Goal: Task Accomplishment & Management: Complete application form

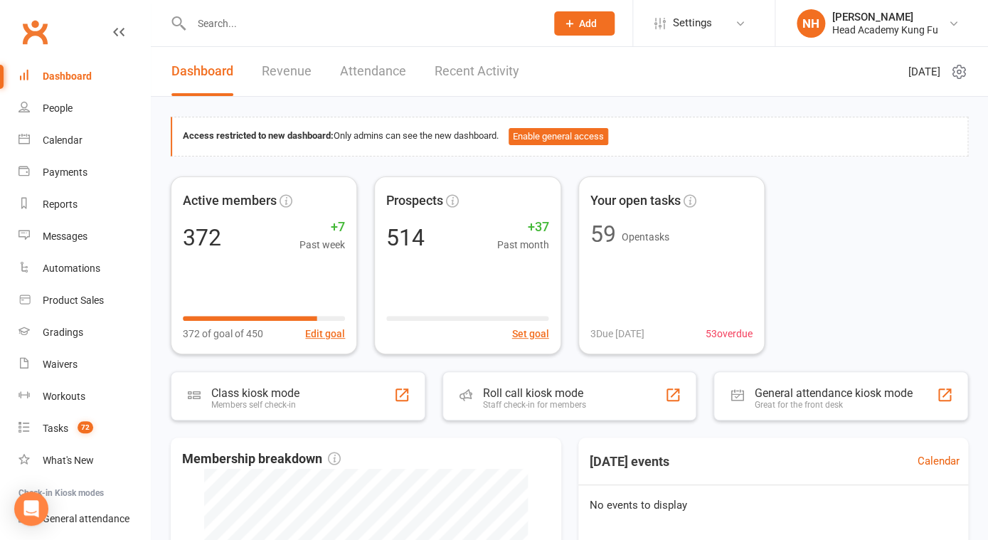
click at [918, 1] on li "NH Nathan Head Head Academy Kung Fu Signed in as: Head Academy Kung Fu Switch t…" at bounding box center [881, 23] width 213 height 46
click at [912, 16] on div "[PERSON_NAME]" at bounding box center [885, 17] width 106 height 13
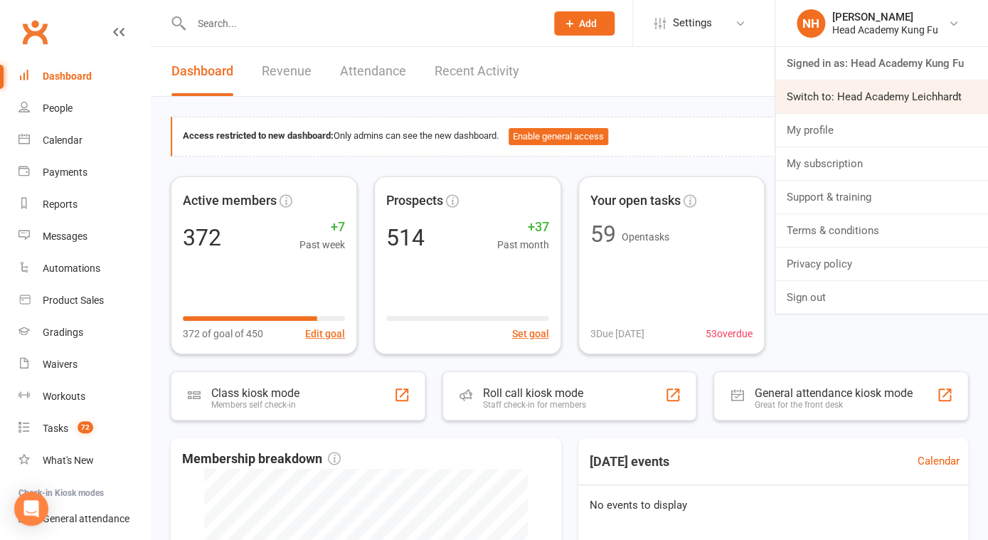
click at [890, 85] on link "Switch to: Head Academy Leichhardt" at bounding box center [881, 96] width 213 height 33
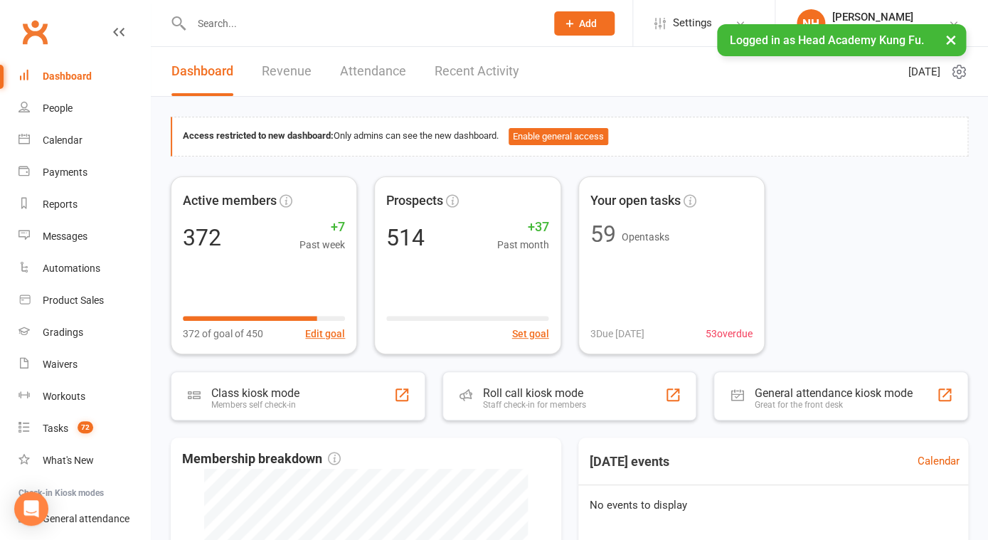
click at [256, 23] on input "text" at bounding box center [361, 24] width 349 height 20
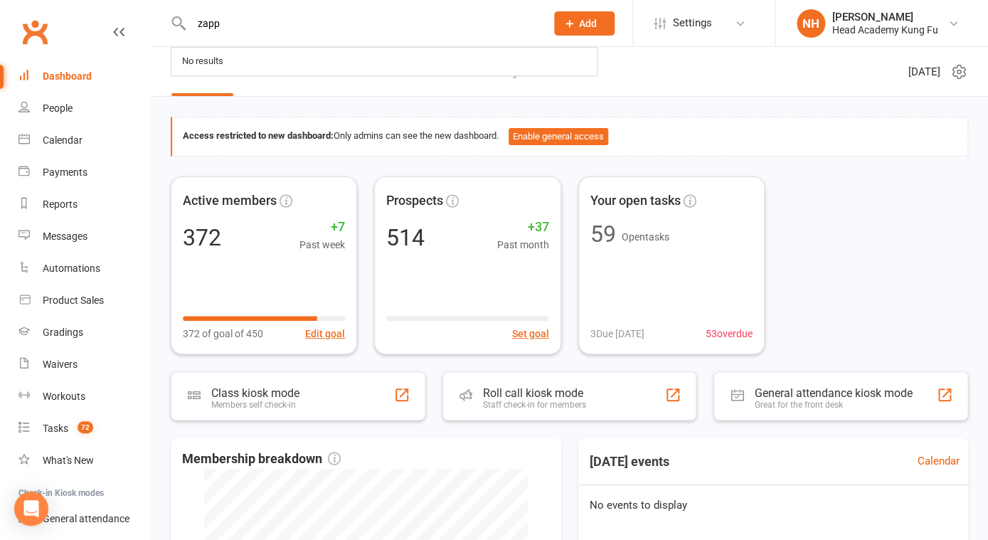
type input "zapp"
click at [285, 29] on input "zapp" at bounding box center [361, 24] width 349 height 20
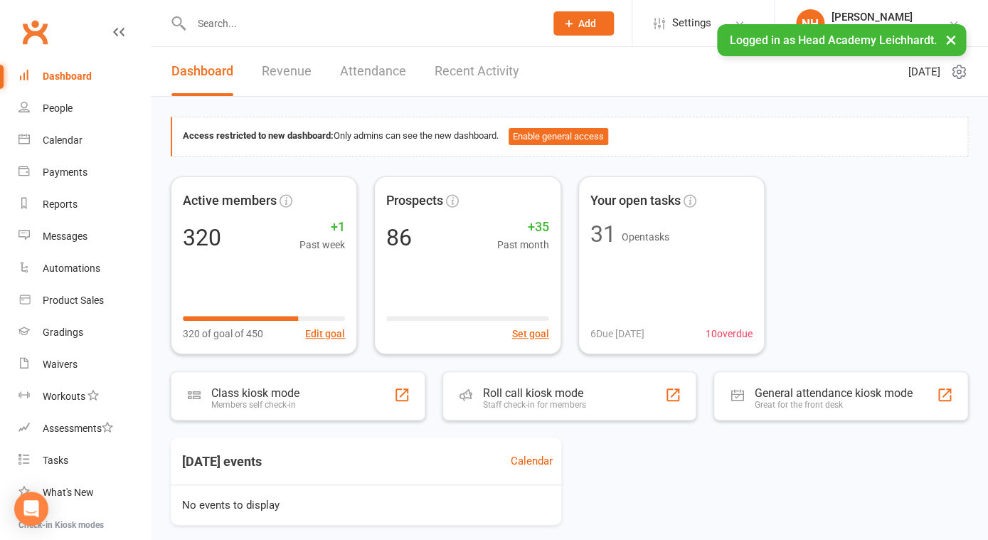
click at [260, 22] on input "text" at bounding box center [361, 24] width 348 height 20
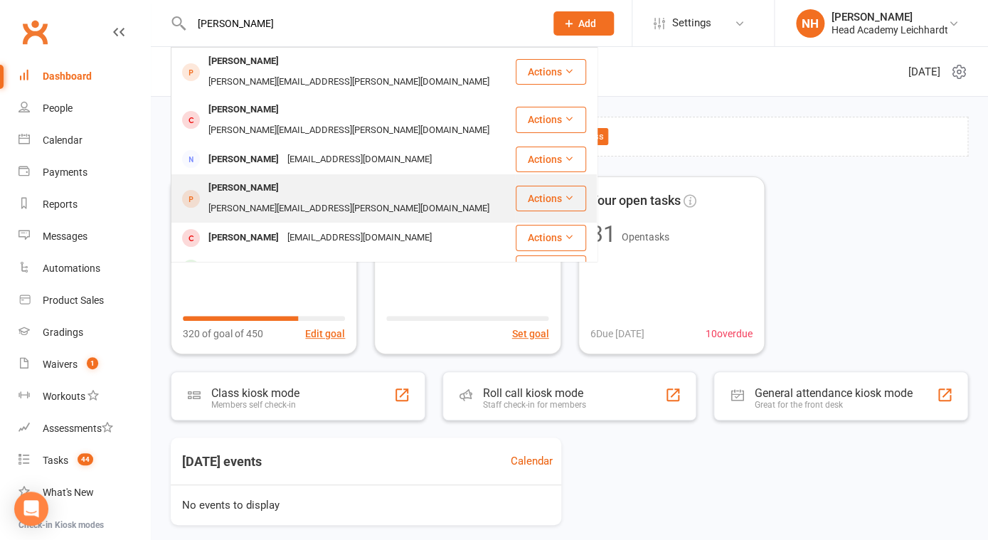
type input "[PERSON_NAME]"
click at [260, 178] on div "[PERSON_NAME]" at bounding box center [243, 188] width 79 height 21
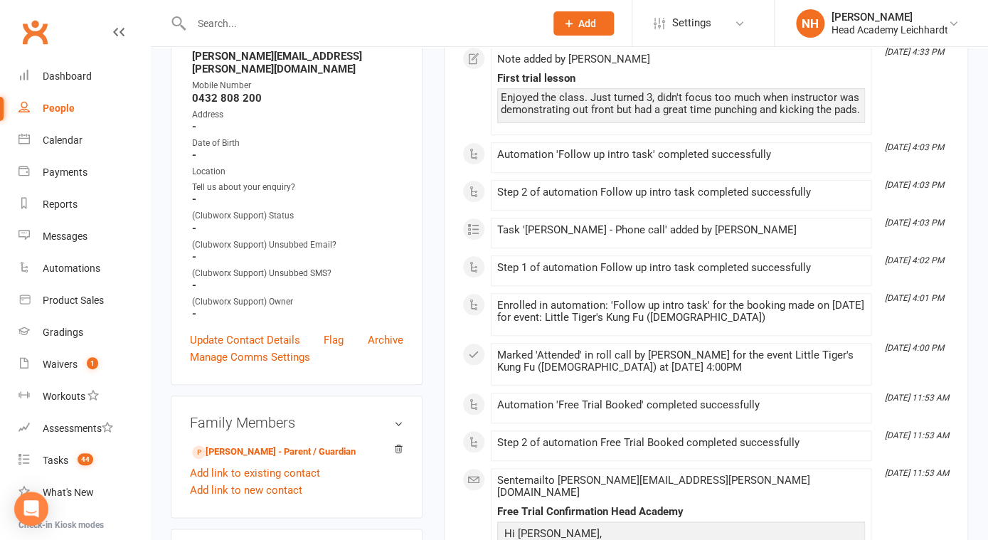
scroll to position [238, 0]
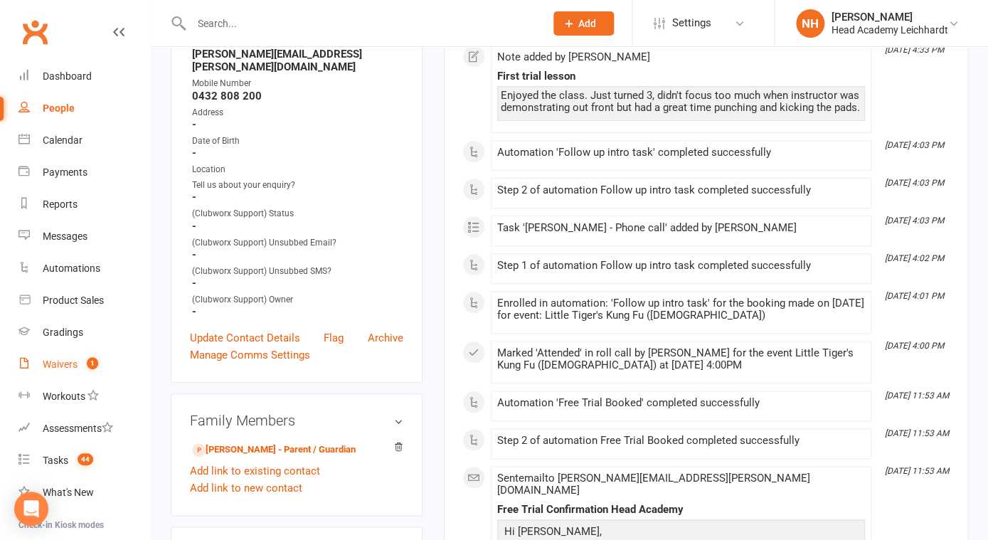
click at [63, 366] on div "Waivers" at bounding box center [60, 364] width 35 height 11
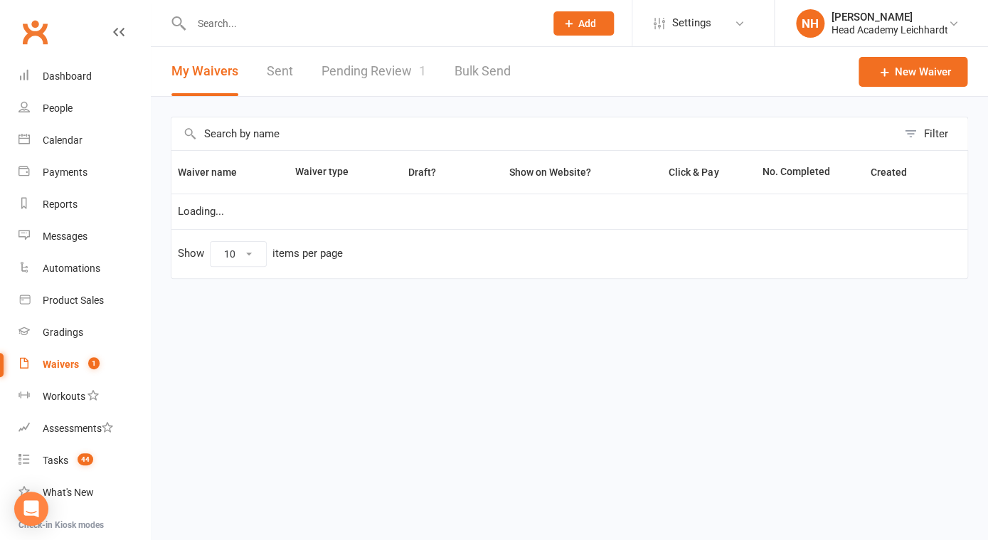
select select "100"
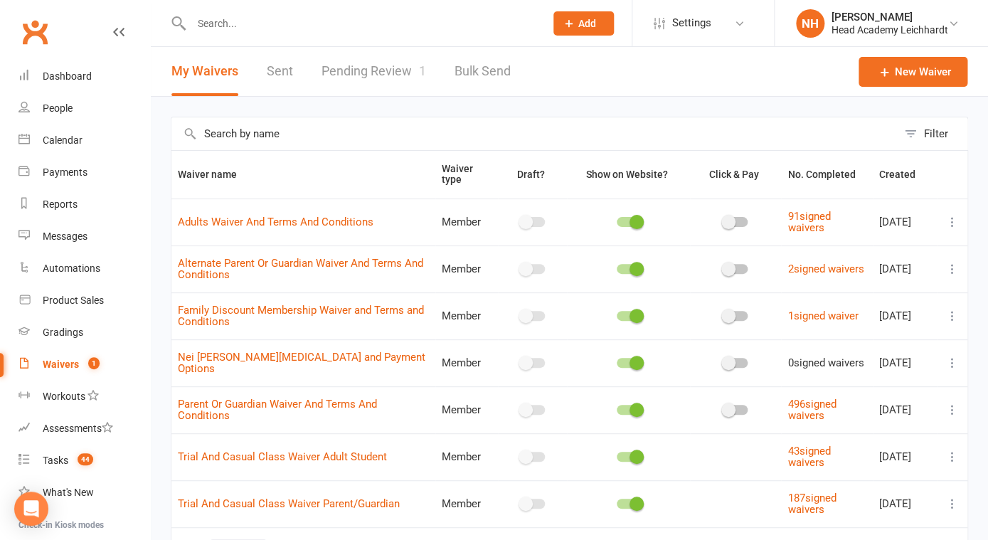
click at [67, 357] on link "Waivers 1" at bounding box center [84, 365] width 132 height 32
click at [72, 362] on div "Waivers" at bounding box center [61, 364] width 36 height 11
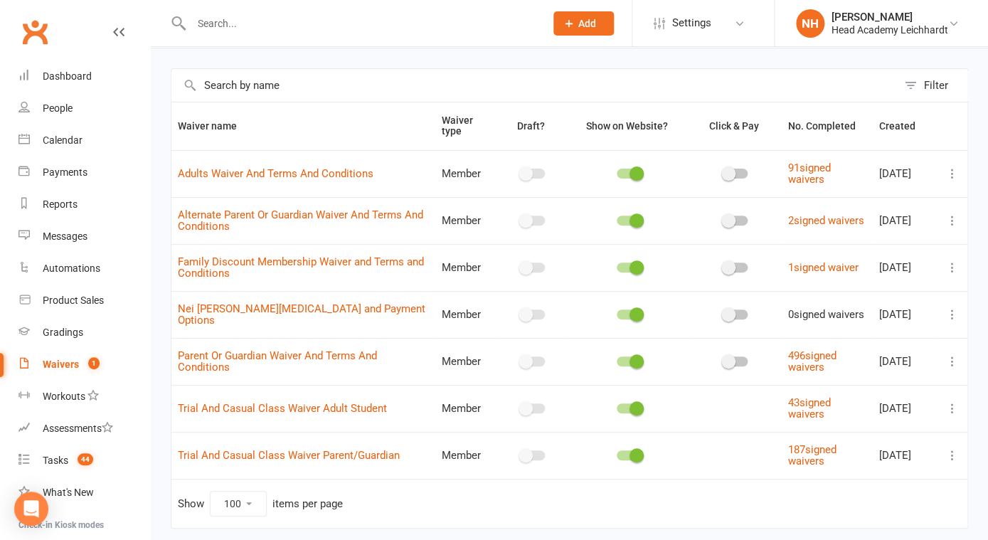
click at [949, 361] on icon at bounding box center [952, 361] width 14 height 14
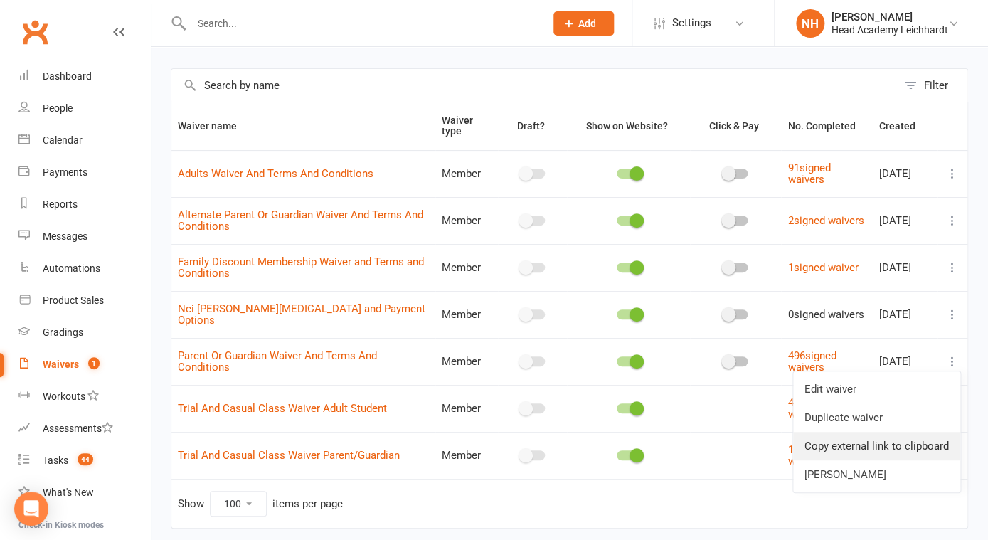
click at [841, 452] on link "Copy external link to clipboard" at bounding box center [876, 446] width 167 height 28
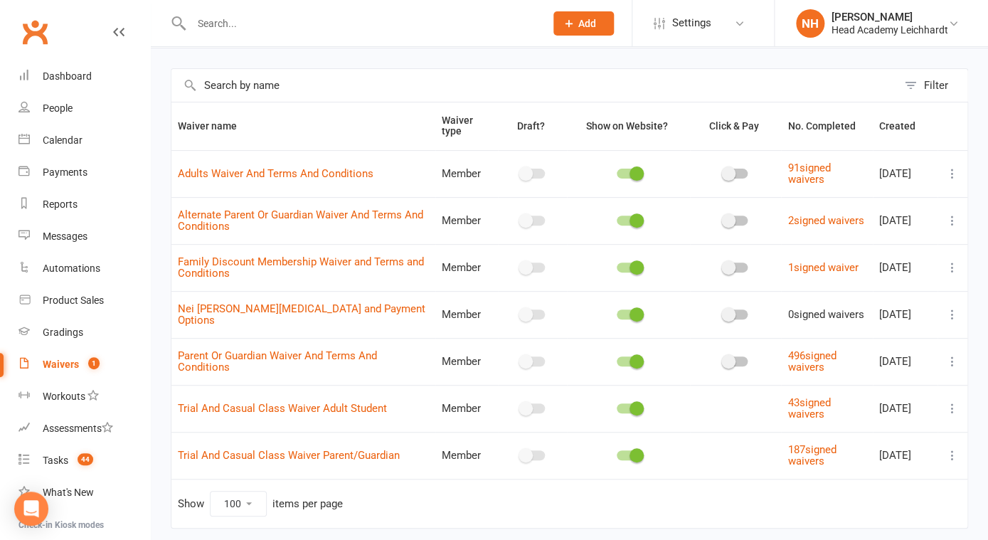
scroll to position [0, 0]
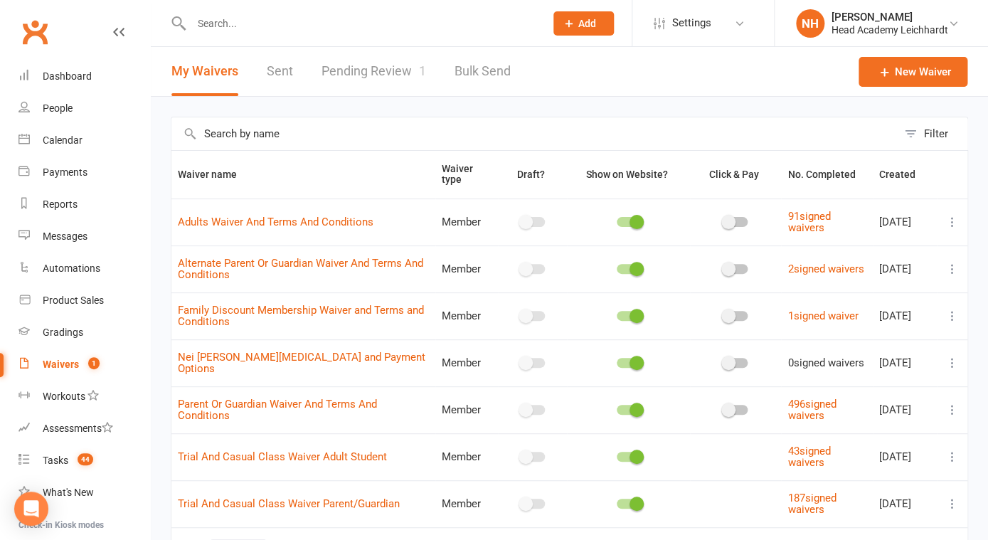
click at [583, 23] on span "Add" at bounding box center [587, 23] width 18 height 11
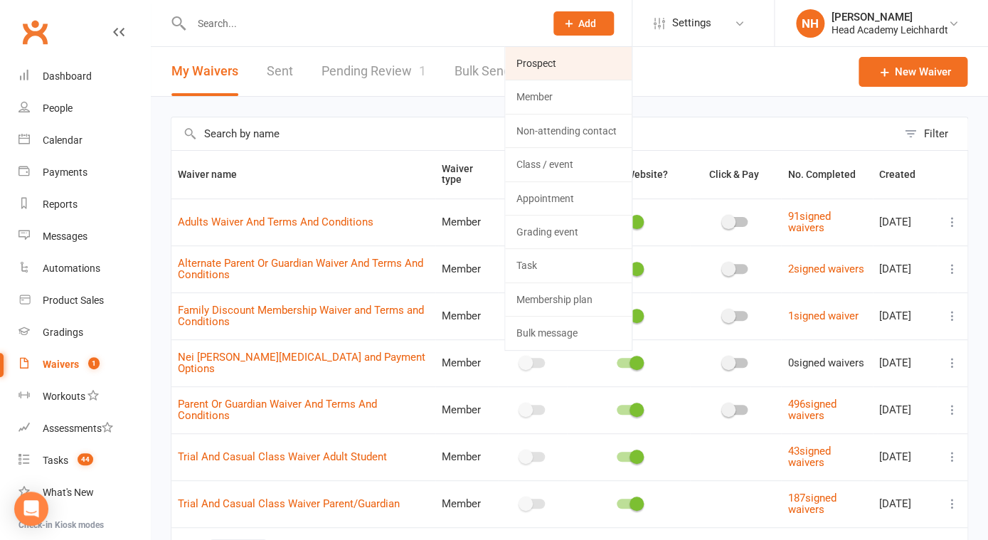
click at [566, 63] on link "Prospect" at bounding box center [568, 63] width 127 height 33
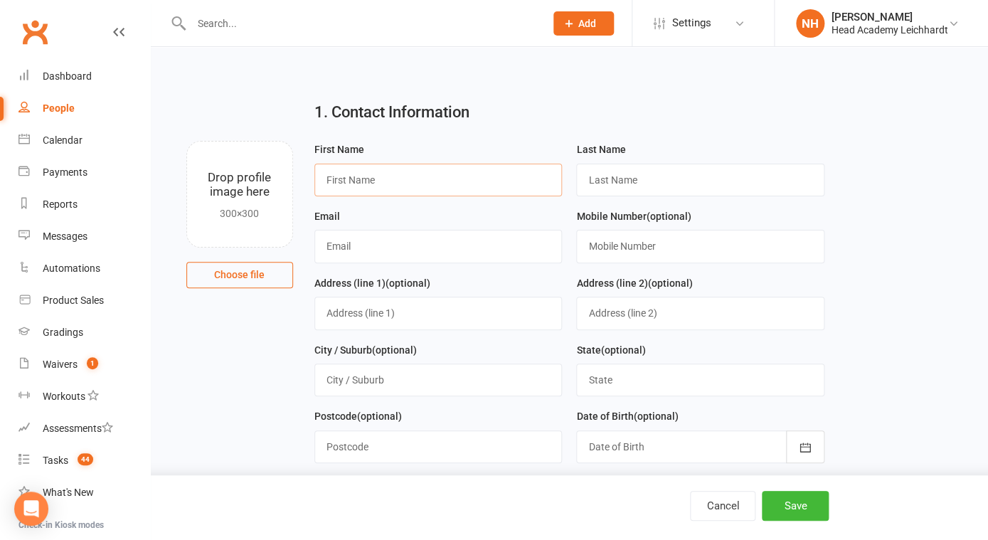
click at [429, 186] on input "text" at bounding box center [438, 180] width 248 height 33
type input "[PERSON_NAME]"
paste input "[EMAIL_ADDRESS][DOMAIN_NAME]"
type input "[EMAIL_ADDRESS][DOMAIN_NAME]"
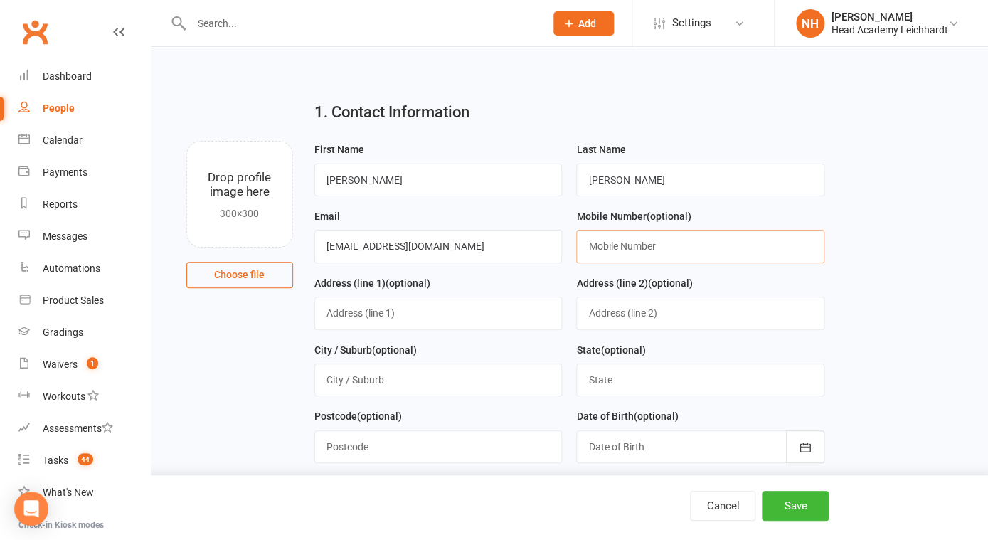
click at [623, 233] on input "text" at bounding box center [700, 246] width 248 height 33
paste input "0414 281 193"
type input "0414 281 193"
click at [438, 308] on input "text" at bounding box center [438, 313] width 248 height 33
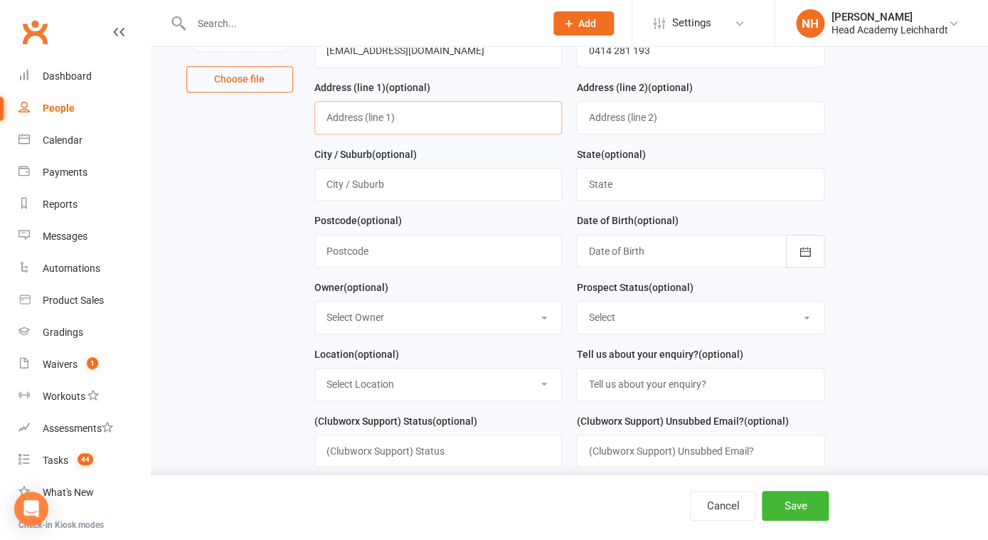
scroll to position [203, 0]
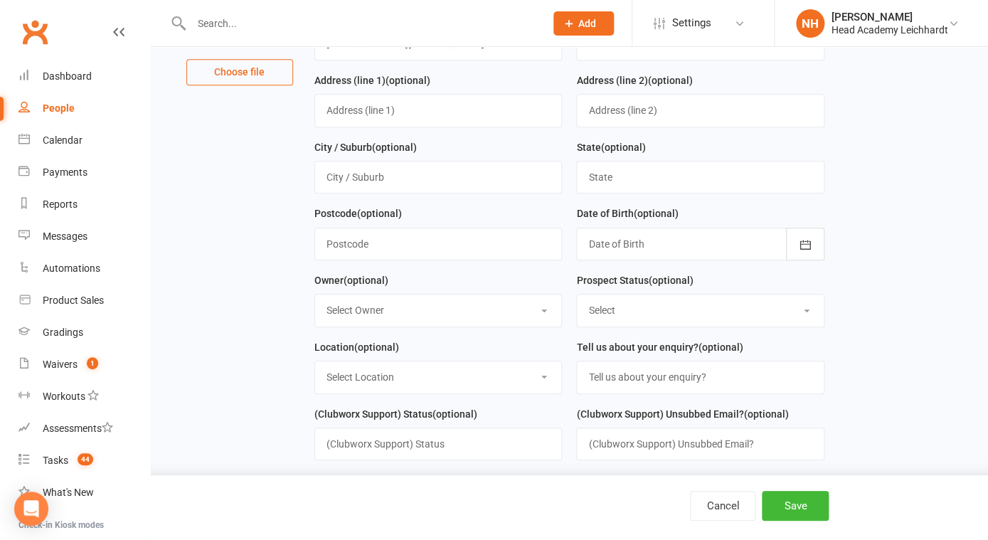
click at [561, 349] on div "Location (optional) Select Location Main Room" at bounding box center [438, 366] width 248 height 55
select select "0"
click option "[PERSON_NAME]" at bounding box center [0, 0] width 0 height 0
select select "Initial Contact"
click option "Initial Contact" at bounding box center [0, 0] width 0 height 0
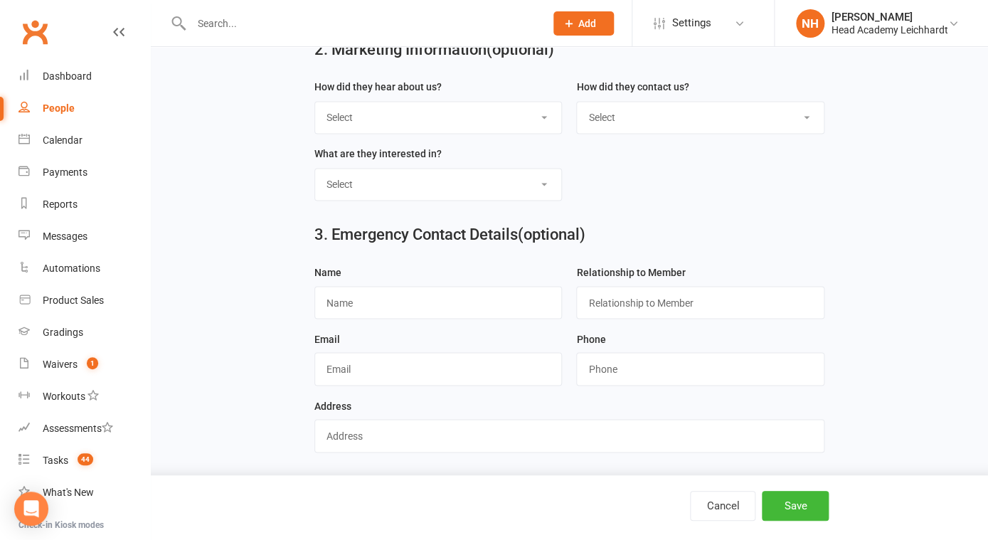
scroll to position [716, 0]
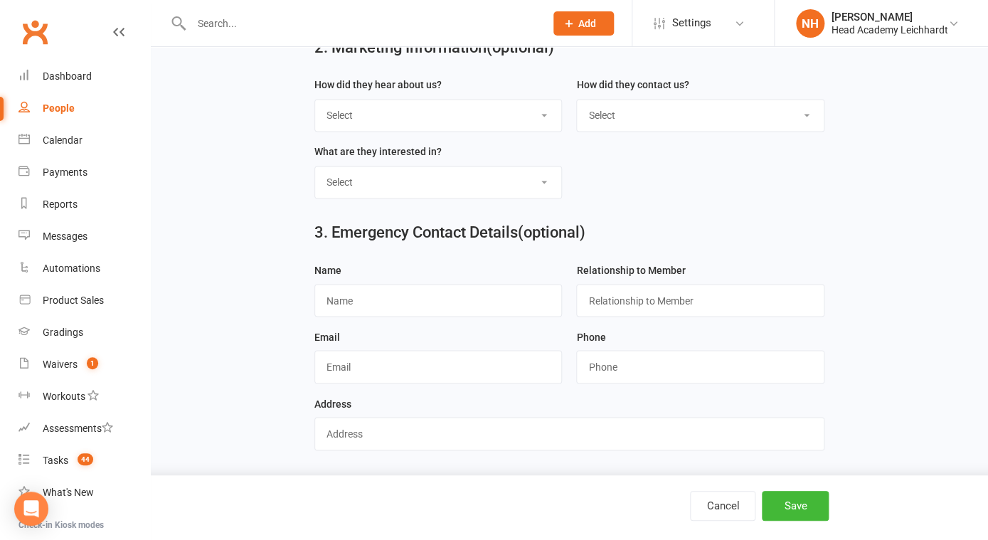
select select "Website Form"
click option "Website Form" at bounding box center [0, 0] width 0 height 0
click at [798, 504] on button "Save" at bounding box center [795, 506] width 67 height 30
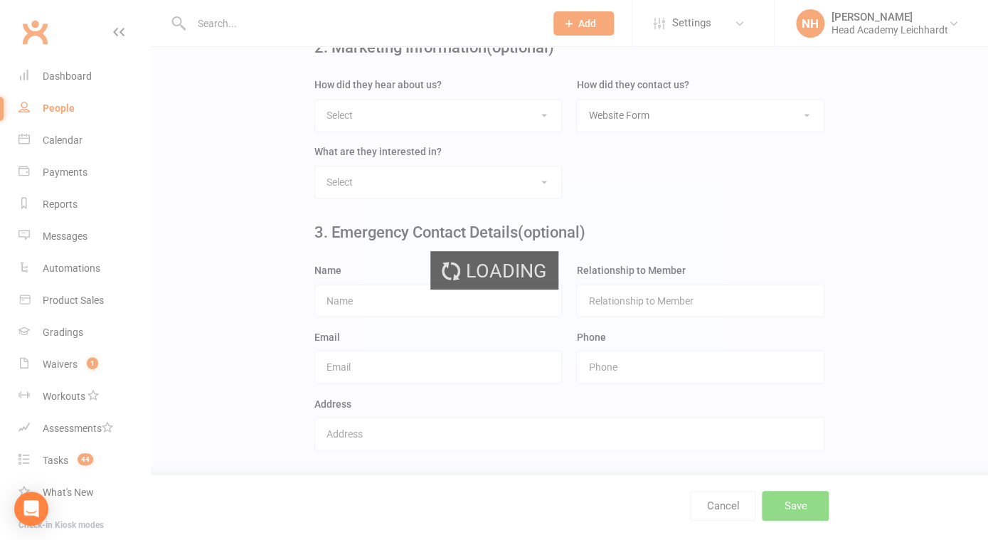
scroll to position [0, 0]
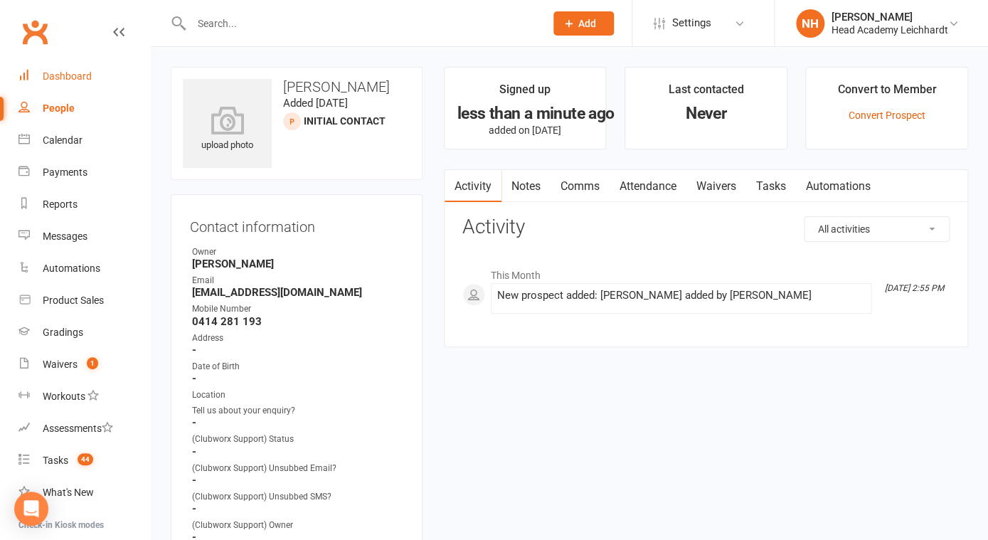
click at [53, 79] on div "Dashboard" at bounding box center [67, 75] width 49 height 11
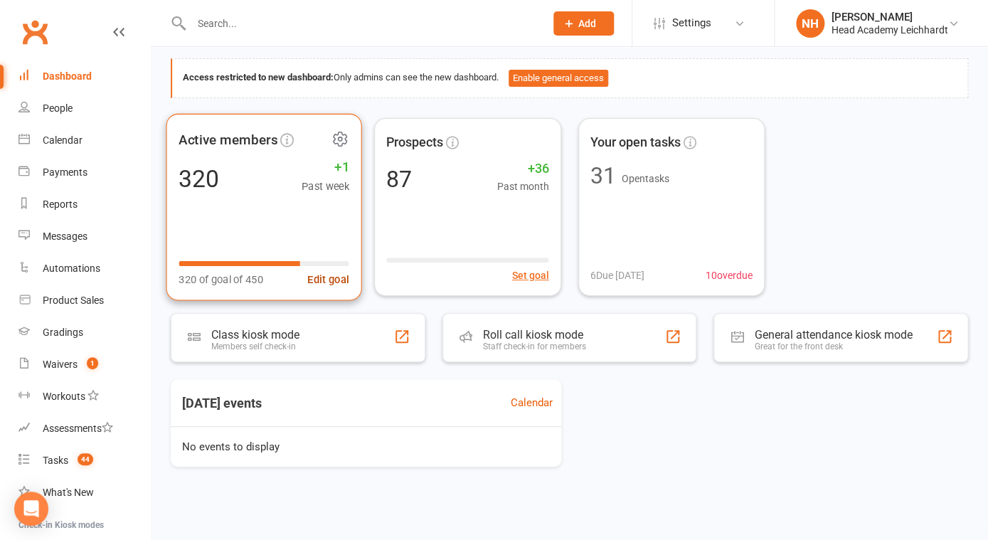
scroll to position [59, 0]
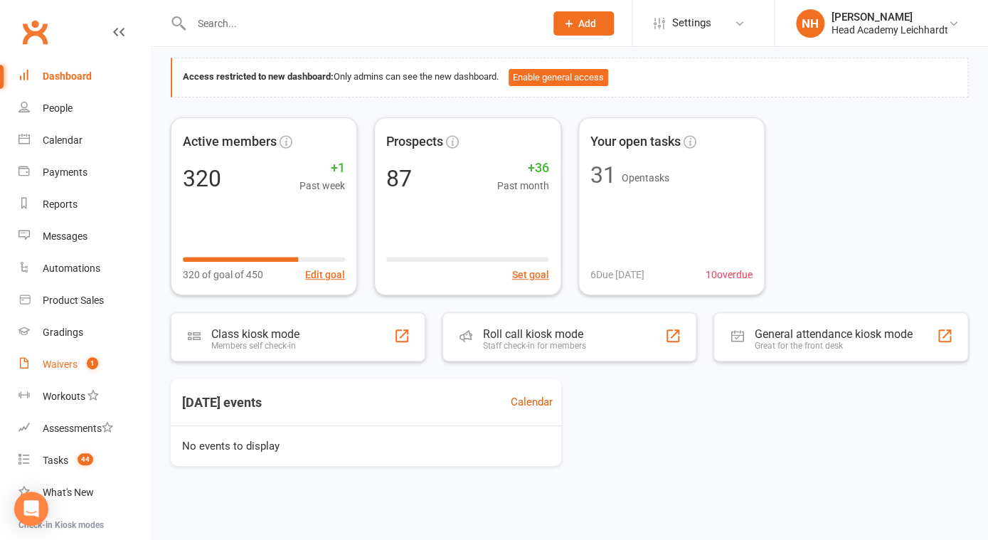
click at [53, 373] on link "Waivers 1" at bounding box center [84, 365] width 132 height 32
select select "100"
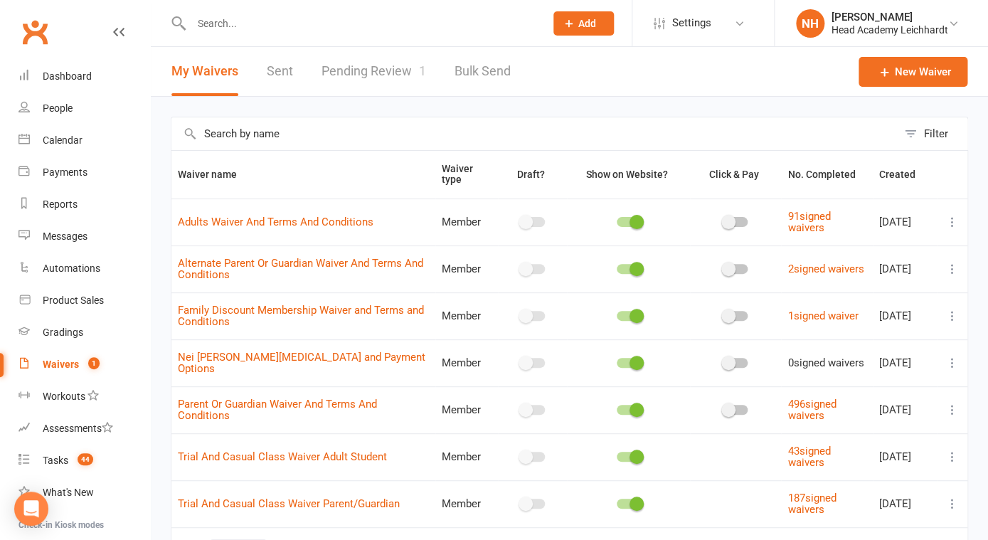
click at [375, 72] on link "Pending Review 1" at bounding box center [374, 71] width 105 height 49
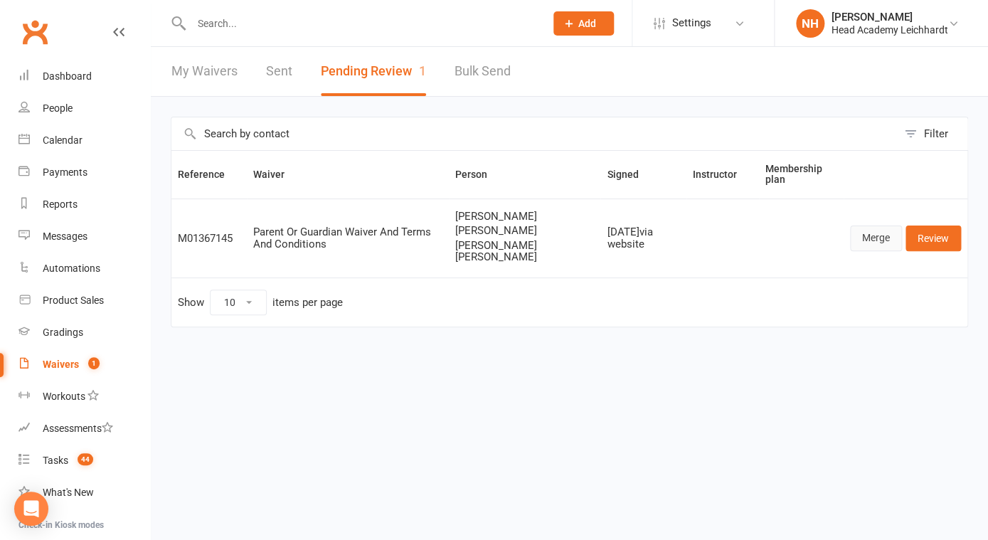
click at [869, 233] on link "Merge" at bounding box center [876, 239] width 52 height 26
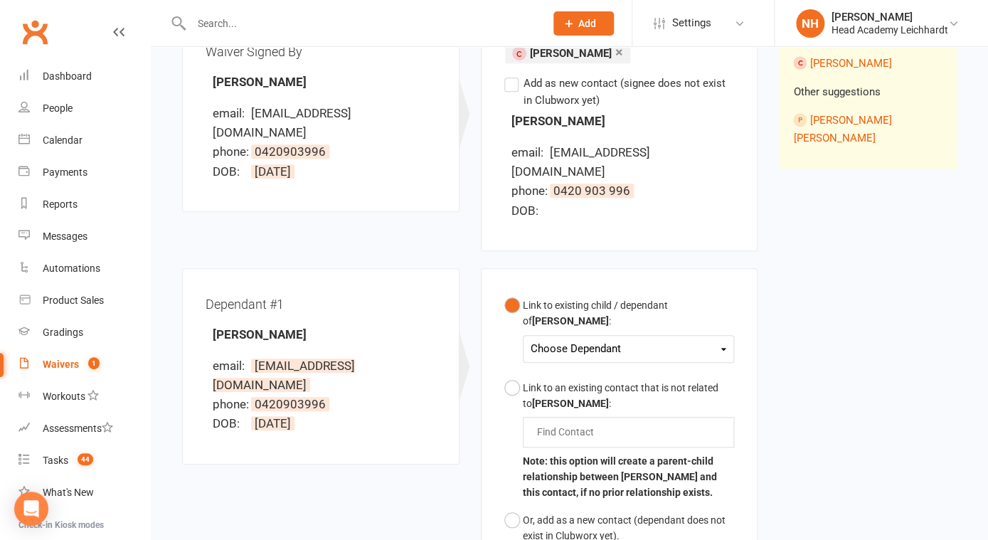
scroll to position [223, 0]
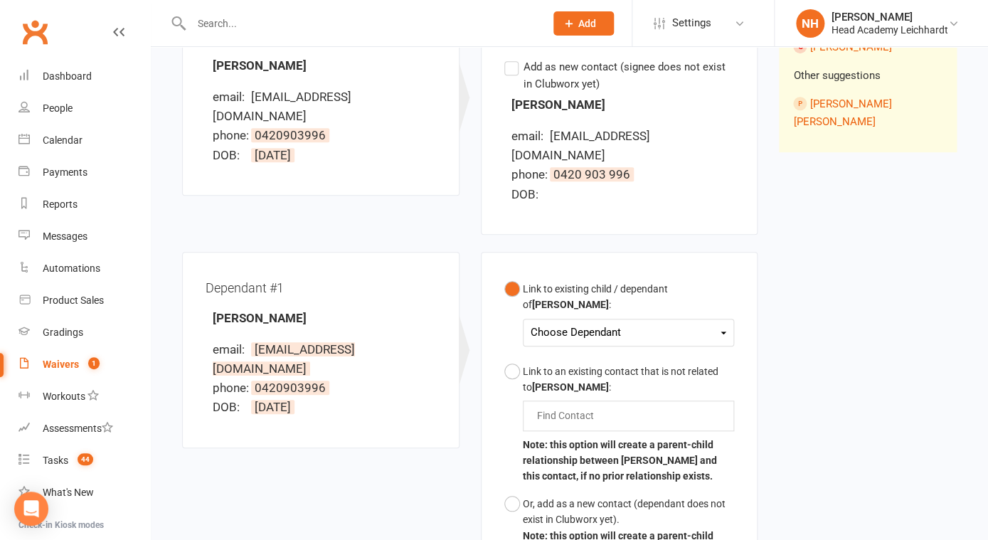
click at [660, 323] on div "Choose Dependant" at bounding box center [629, 332] width 196 height 19
click at [642, 351] on link "[PERSON_NAME]" at bounding box center [601, 366] width 141 height 31
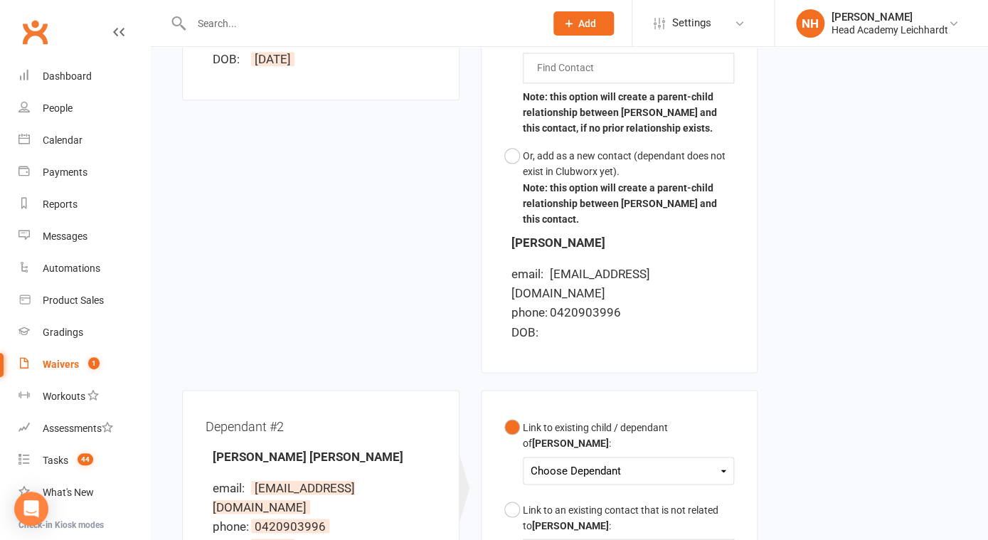
scroll to position [571, 0]
click at [623, 456] on div "Choose Dependant [PERSON_NAME]" at bounding box center [629, 470] width 212 height 28
click at [620, 460] on div "Choose Dependant" at bounding box center [629, 469] width 196 height 19
click at [619, 418] on div "Link to existing child / dependant of [PERSON_NAME] :" at bounding box center [629, 434] width 212 height 32
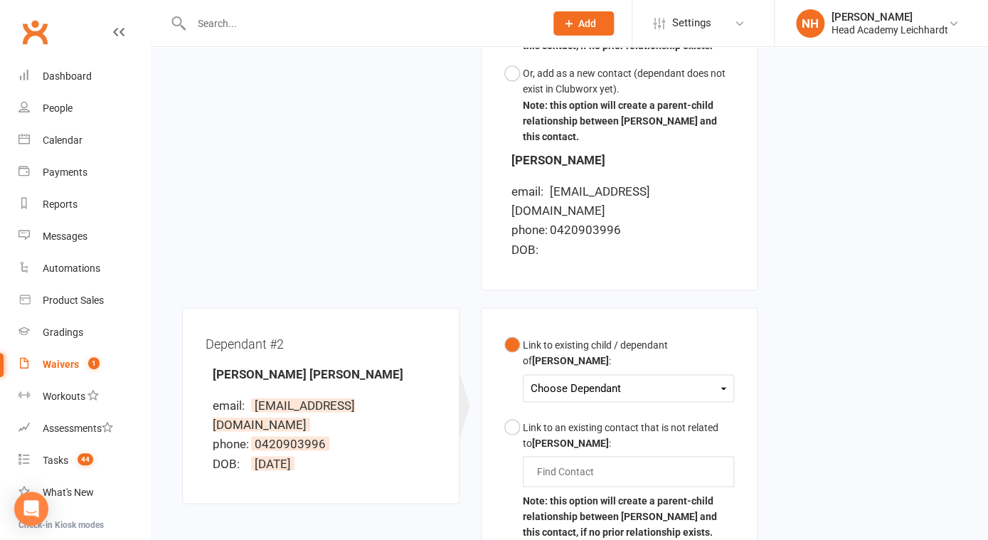
scroll to position [656, 0]
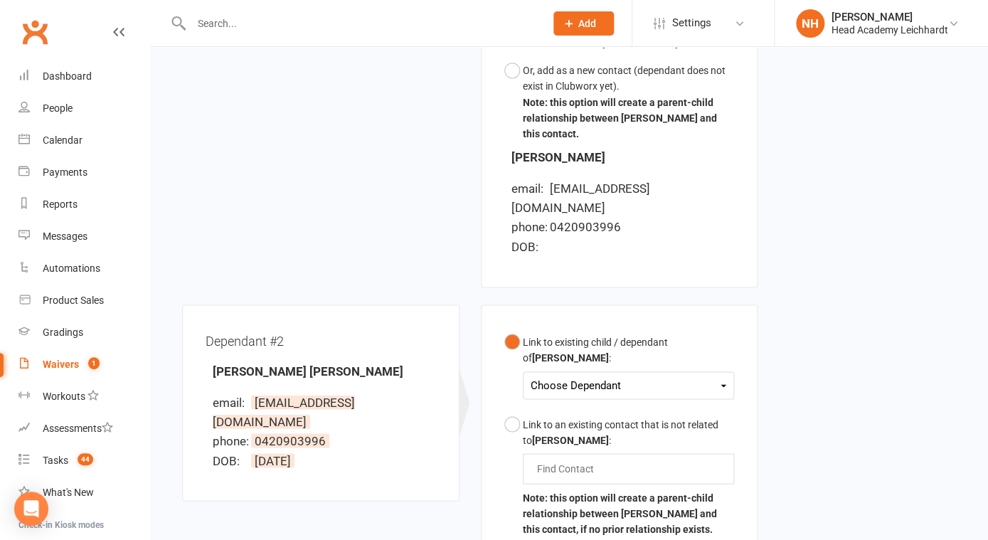
click at [282, 22] on input "text" at bounding box center [361, 24] width 348 height 20
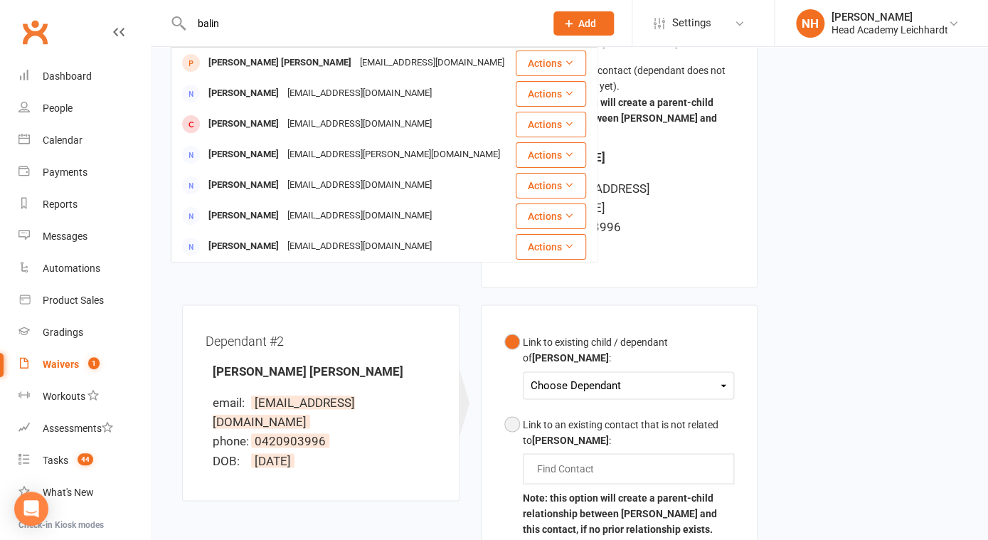
type input "balin"
click at [603, 453] on div "Find Contact" at bounding box center [629, 468] width 212 height 30
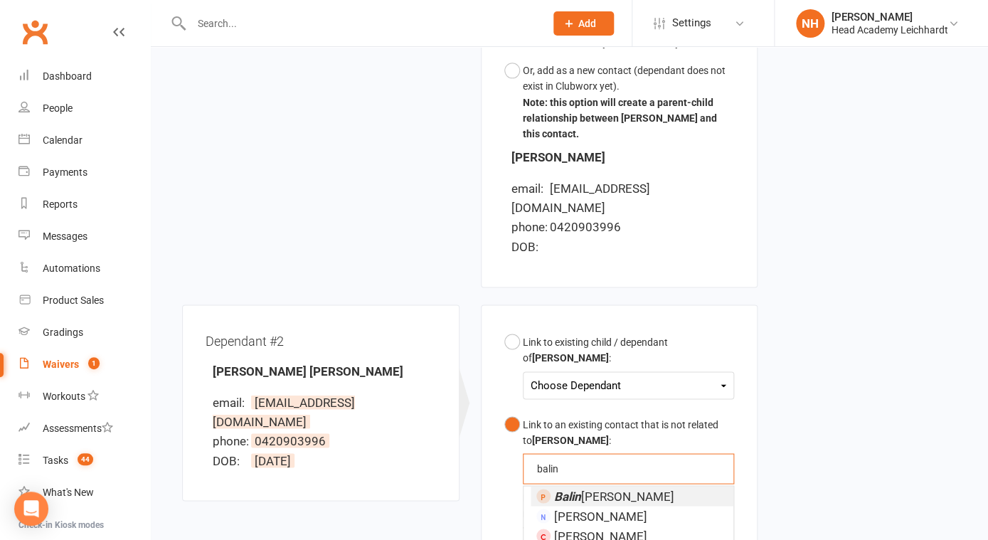
type input "balin"
click at [602, 489] on span "[PERSON_NAME] [PERSON_NAME]" at bounding box center [614, 496] width 120 height 14
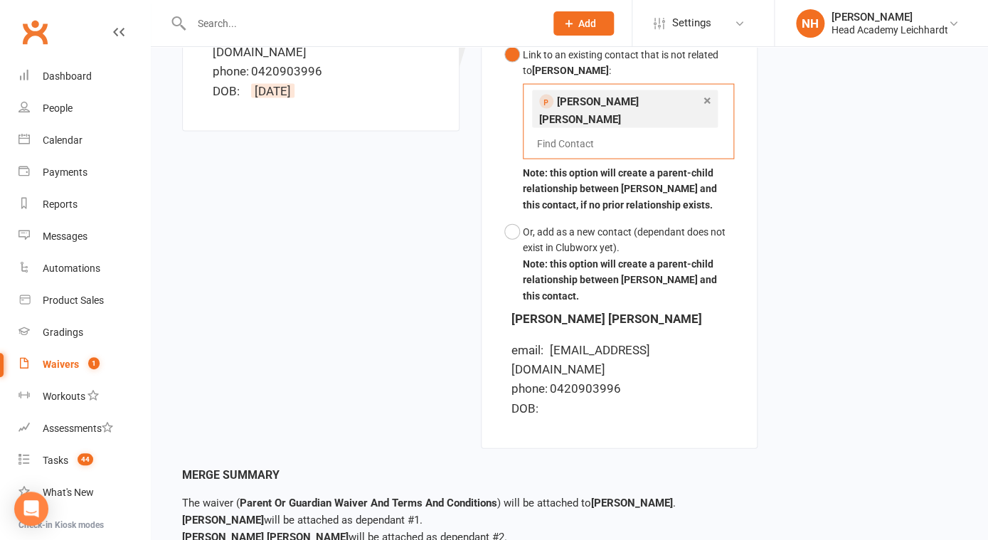
scroll to position [1035, 0]
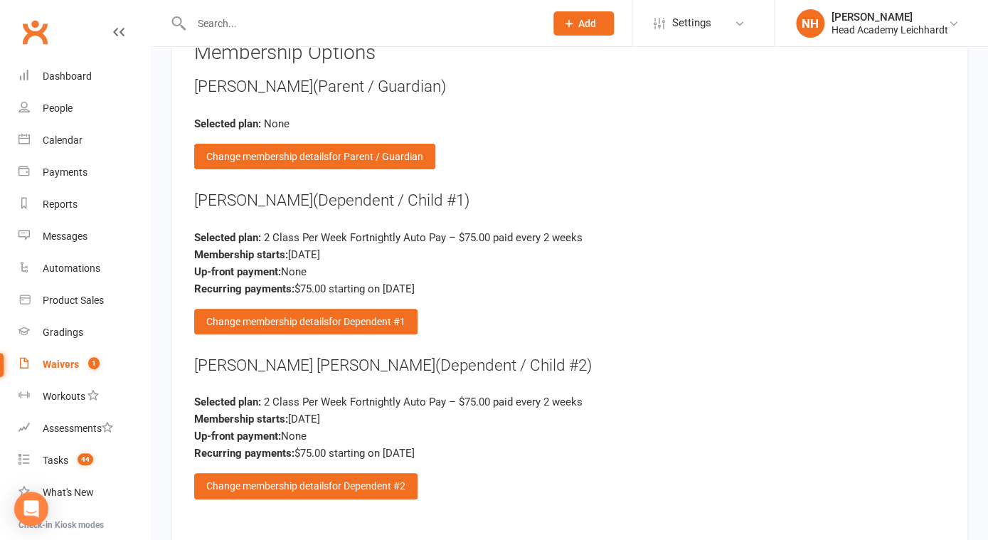
scroll to position [1989, 0]
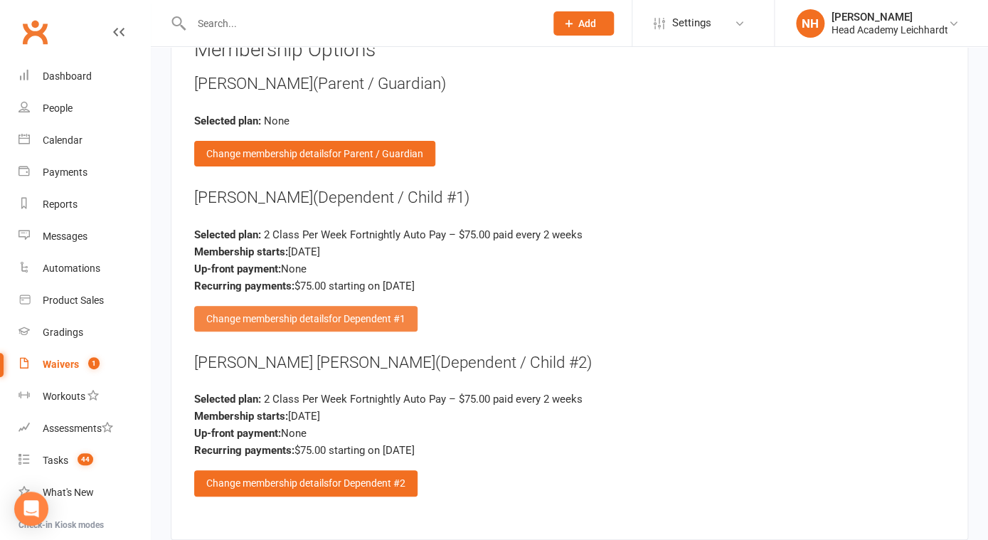
click at [358, 313] on span "for Dependent #1" at bounding box center [367, 318] width 77 height 11
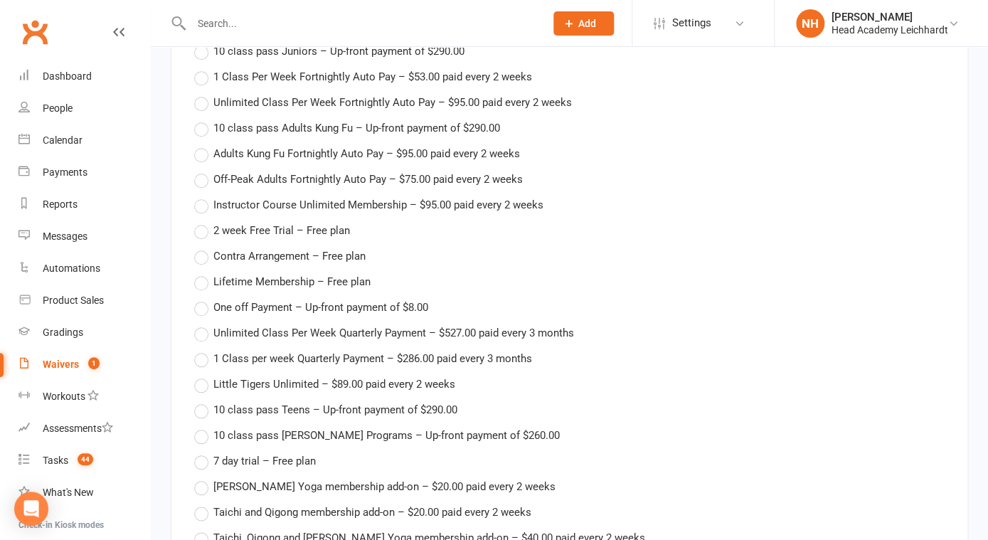
scroll to position [2214, 0]
click at [201, 249] on label "Contra Arrangement – Free plan" at bounding box center [279, 257] width 171 height 17
click at [201, 249] on input "Contra Arrangement – Free plan" at bounding box center [198, 249] width 9 height 0
type input "Contra Arrangement"
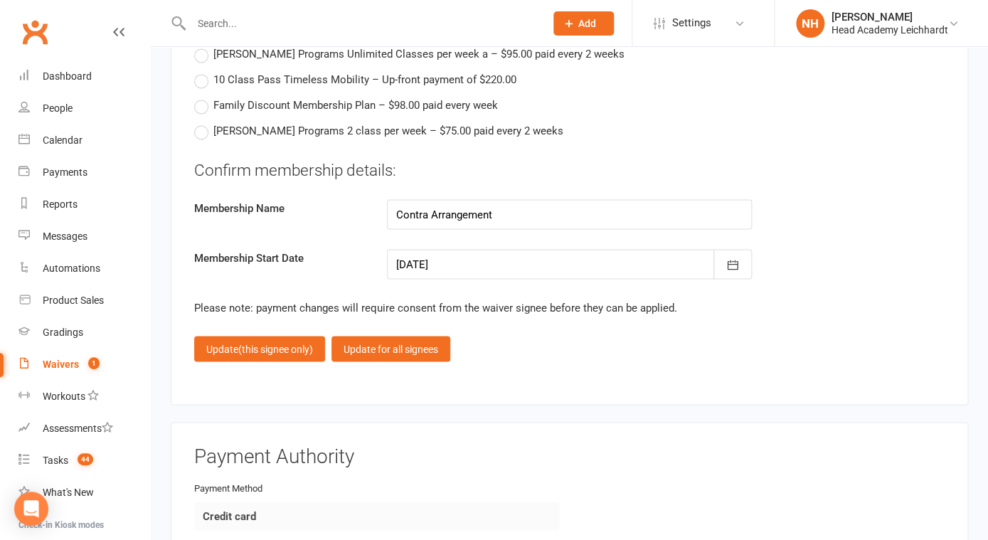
scroll to position [2778, 0]
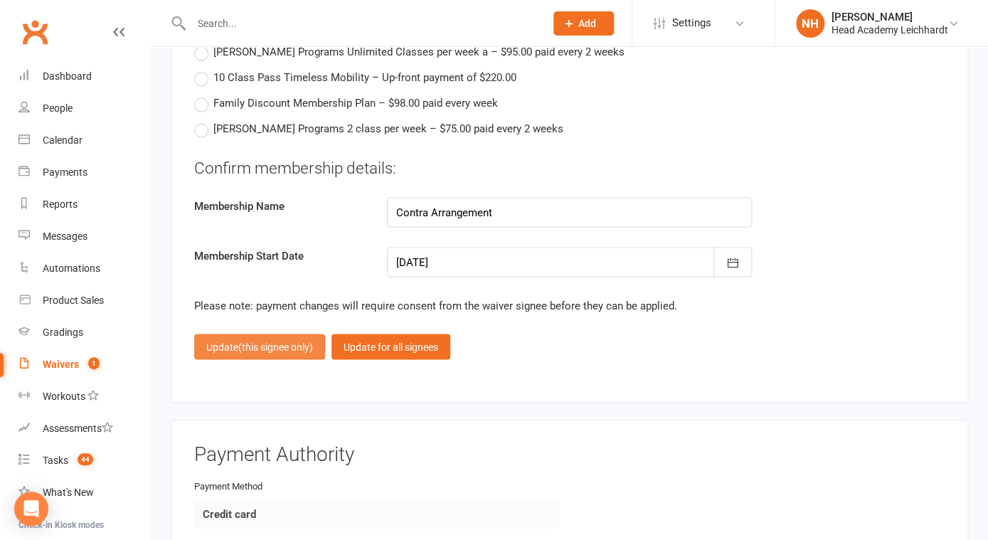
click at [283, 341] on span "(this signee only)" at bounding box center [275, 346] width 75 height 11
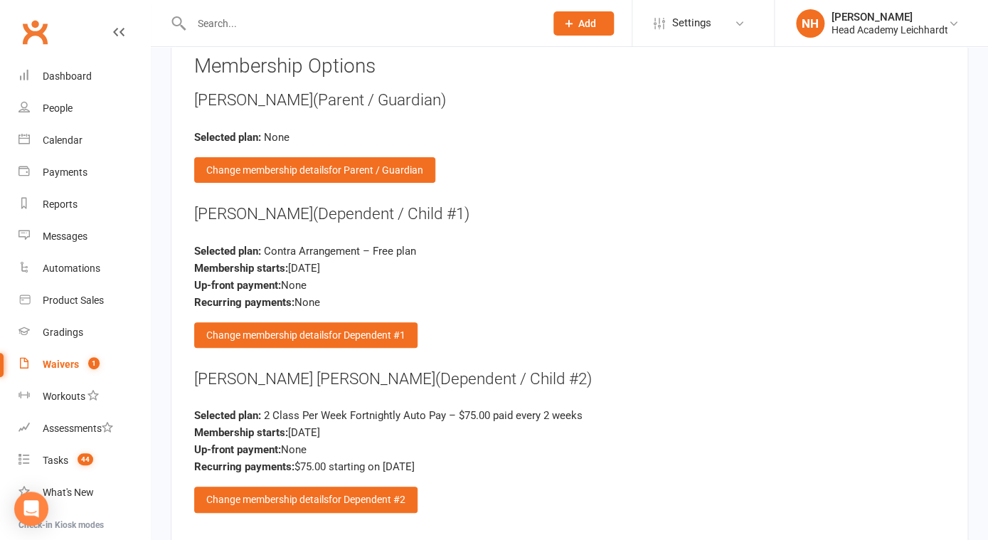
scroll to position [1972, 0]
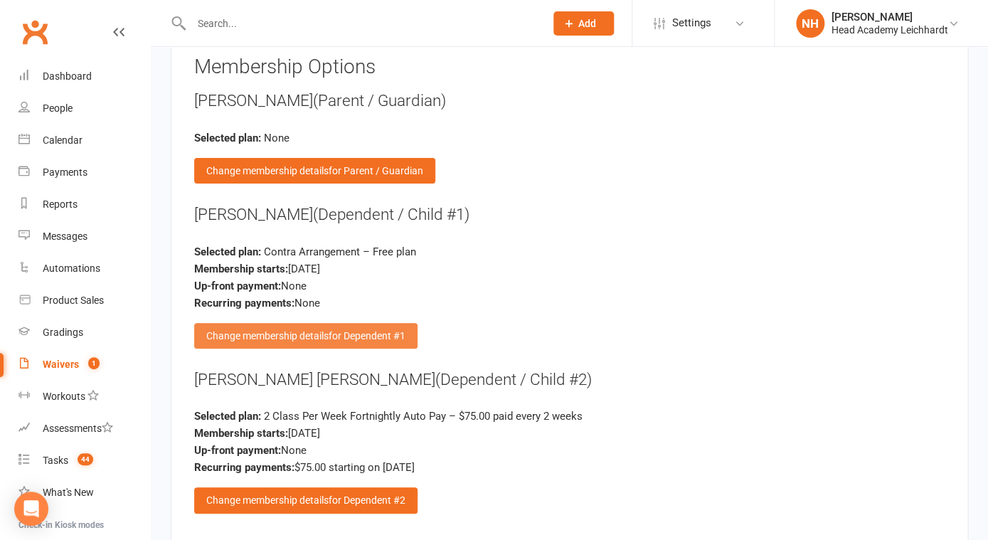
click at [332, 330] on span "for Dependent #1" at bounding box center [367, 335] width 77 height 11
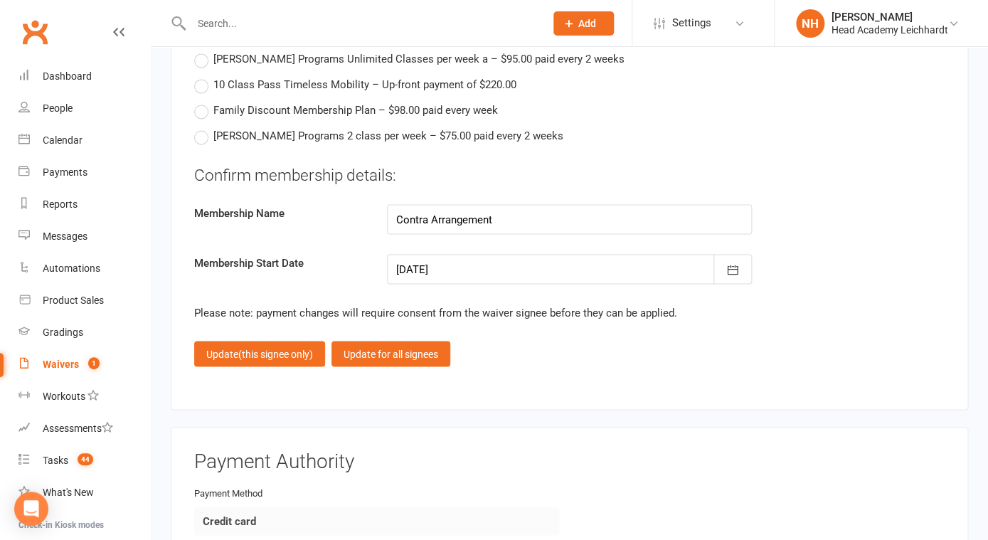
scroll to position [2775, 0]
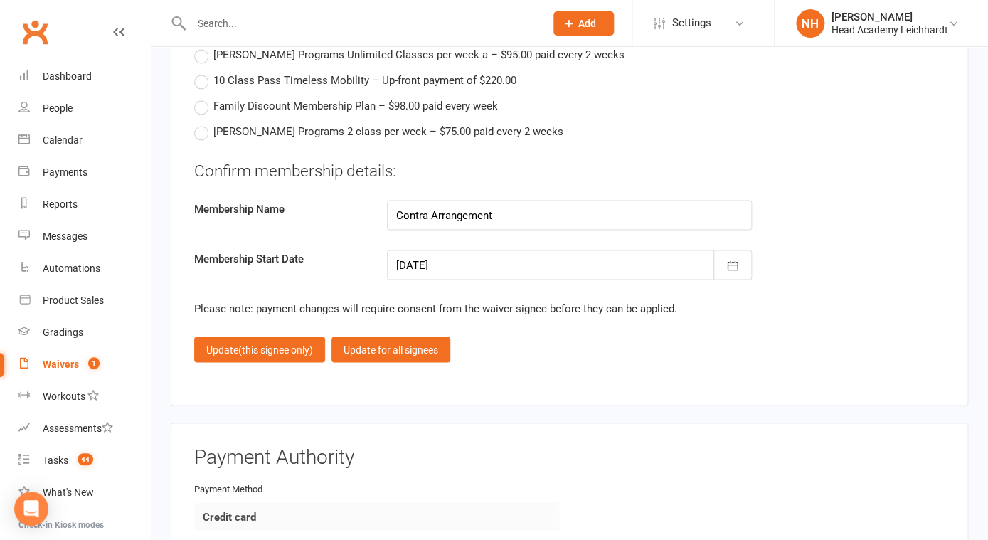
click at [467, 257] on div at bounding box center [569, 265] width 365 height 30
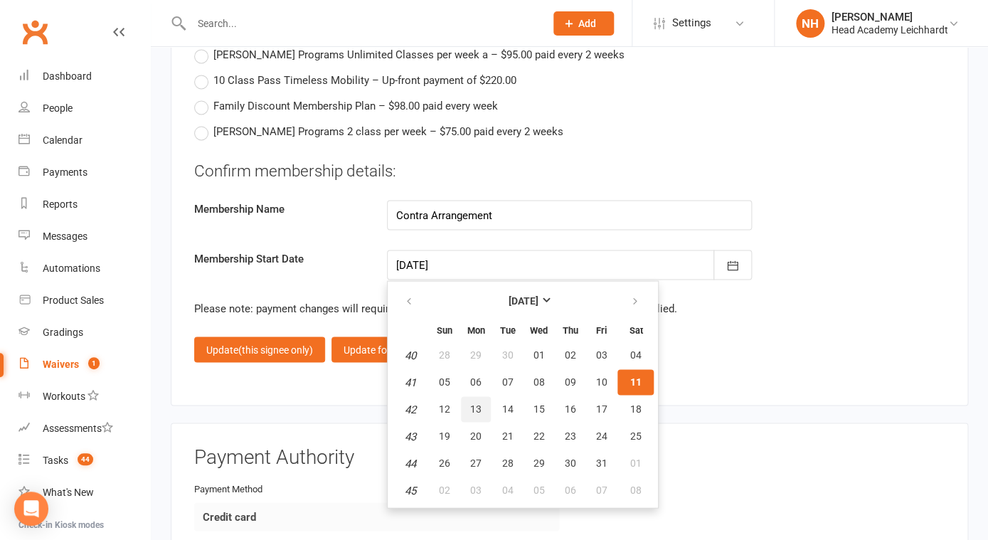
click at [472, 403] on span "13" at bounding box center [475, 408] width 11 height 11
type input "[DATE]"
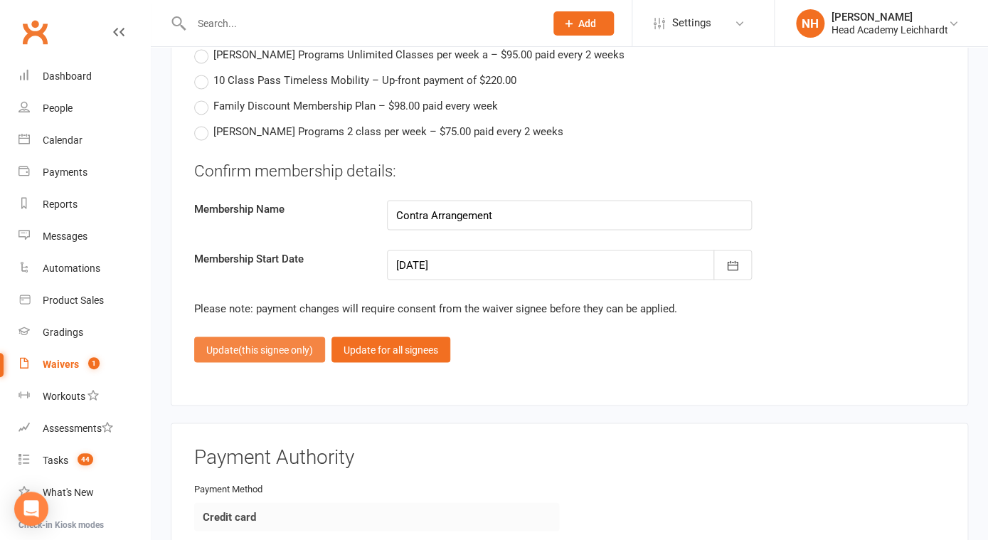
click at [283, 344] on span "(this signee only)" at bounding box center [275, 349] width 75 height 11
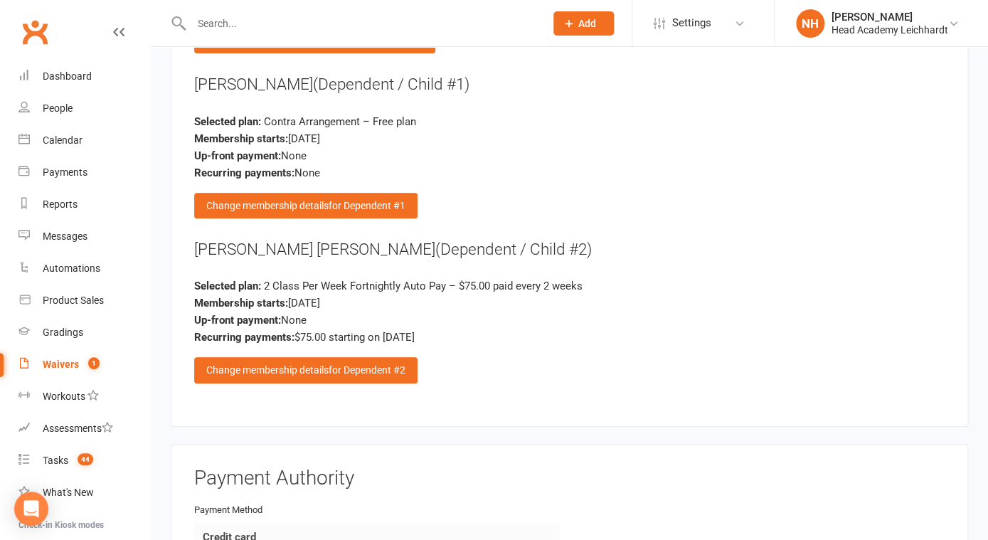
scroll to position [2179, 0]
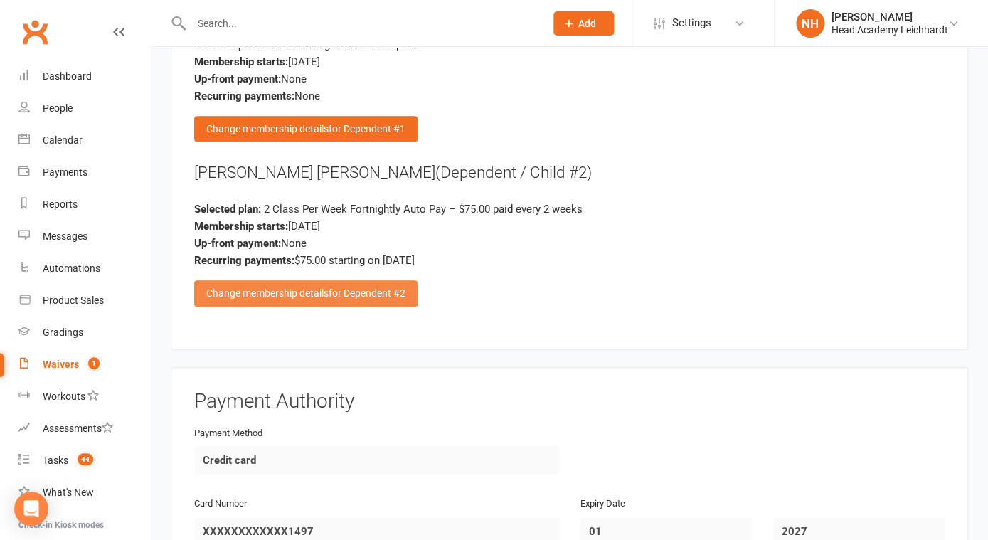
click at [319, 285] on div "Change membership details for Dependent #2" at bounding box center [305, 293] width 223 height 26
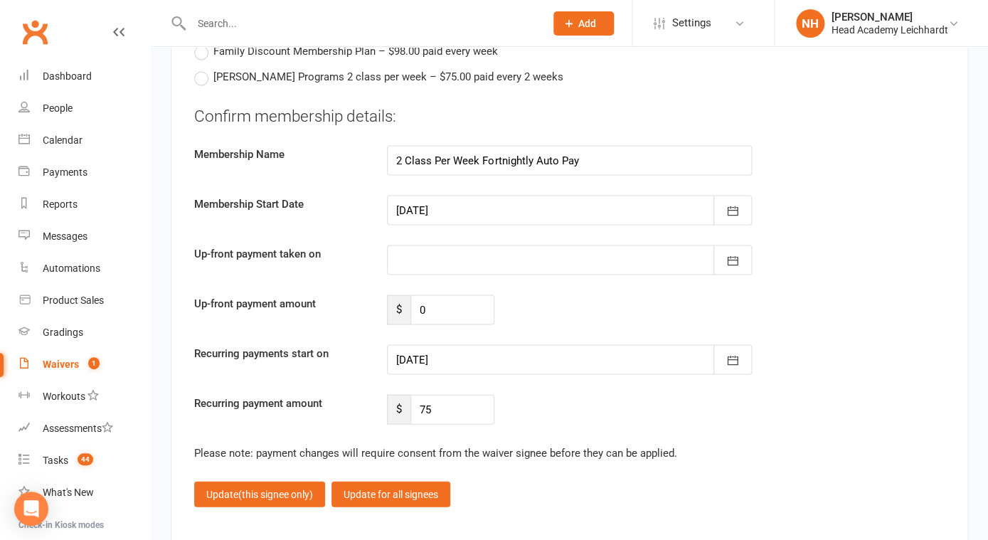
scroll to position [2833, 0]
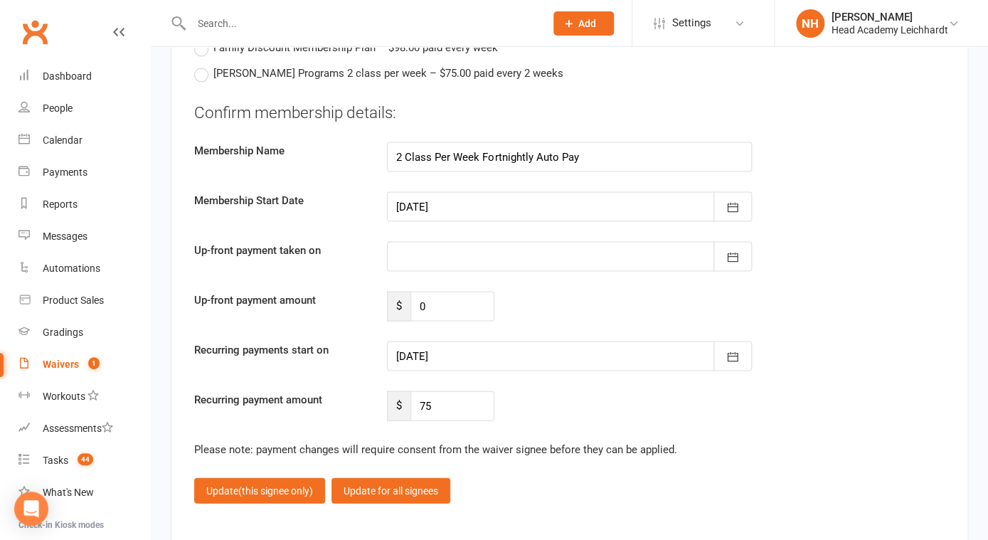
click at [462, 341] on div at bounding box center [569, 356] width 365 height 30
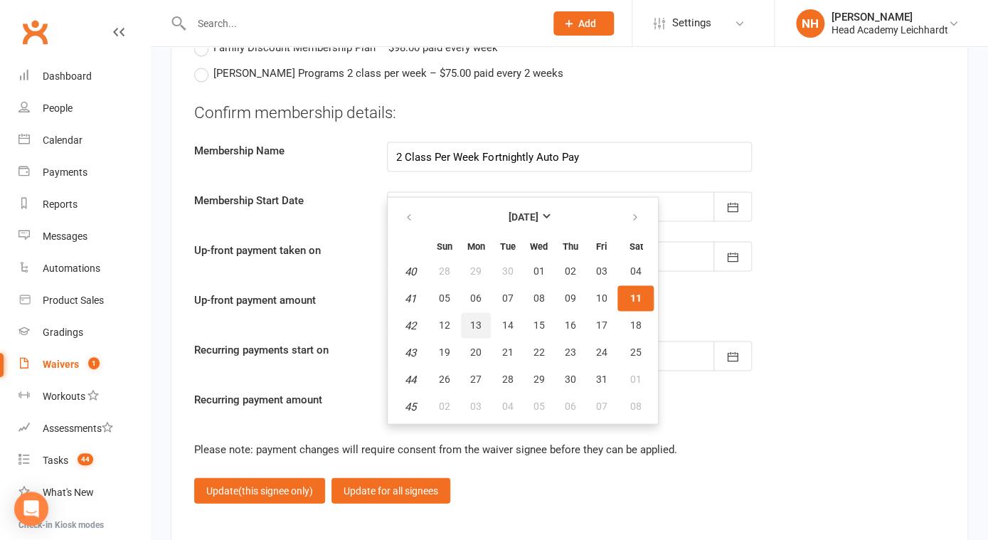
click at [477, 319] on span "13" at bounding box center [475, 324] width 11 height 11
type input "[DATE]"
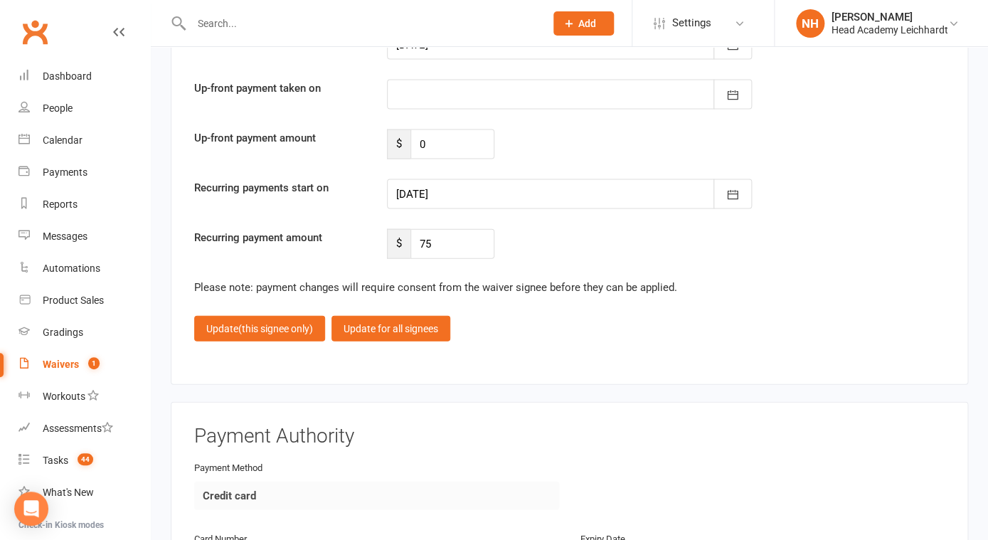
scroll to position [3000, 0]
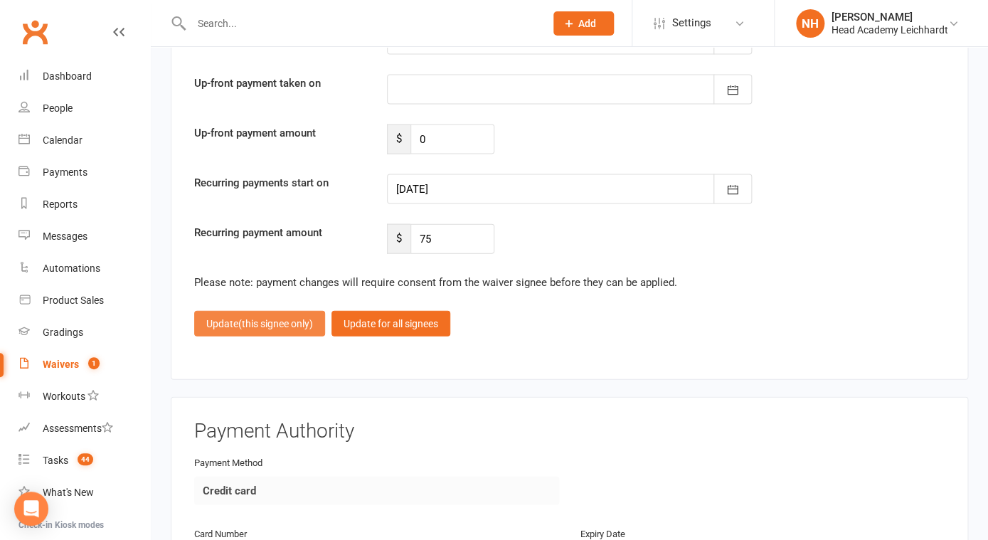
click at [275, 318] on span "(this signee only)" at bounding box center [275, 323] width 75 height 11
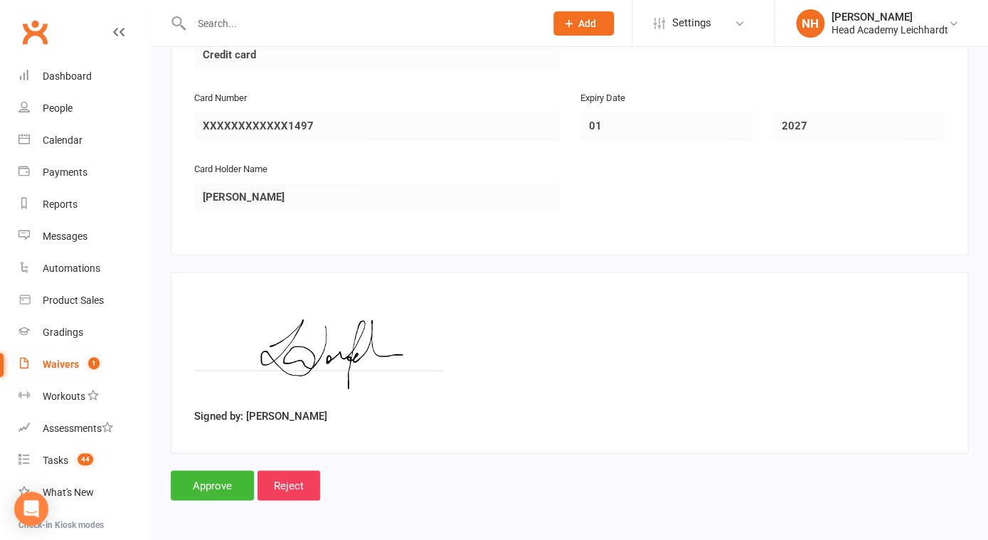
scroll to position [2571, 0]
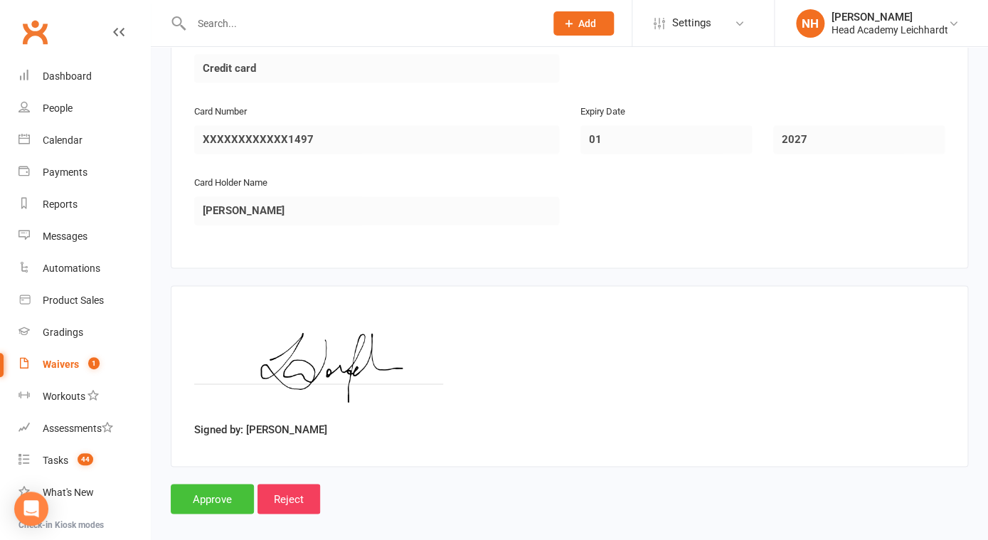
click at [221, 491] on input "Approve" at bounding box center [212, 499] width 83 height 30
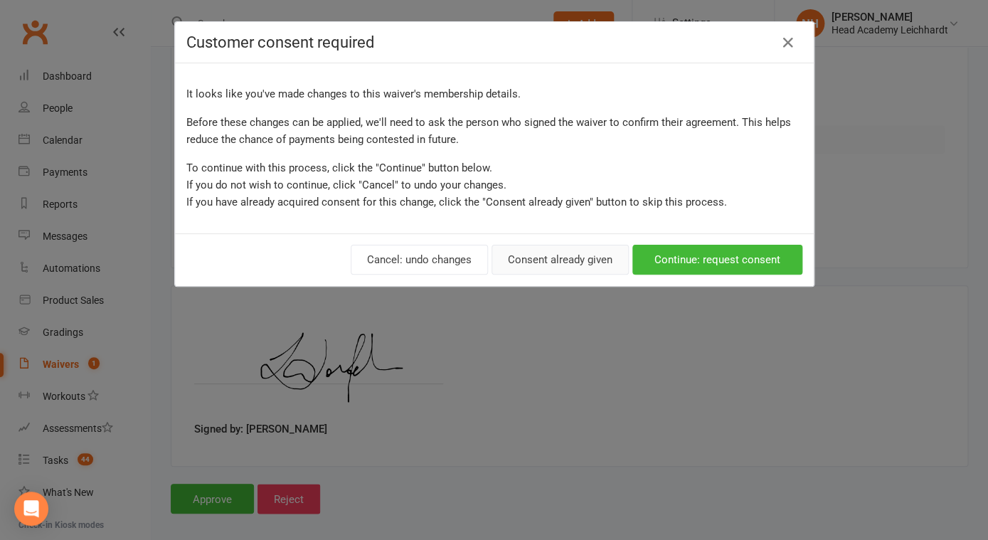
click at [578, 264] on button "Consent already given" at bounding box center [560, 260] width 137 height 30
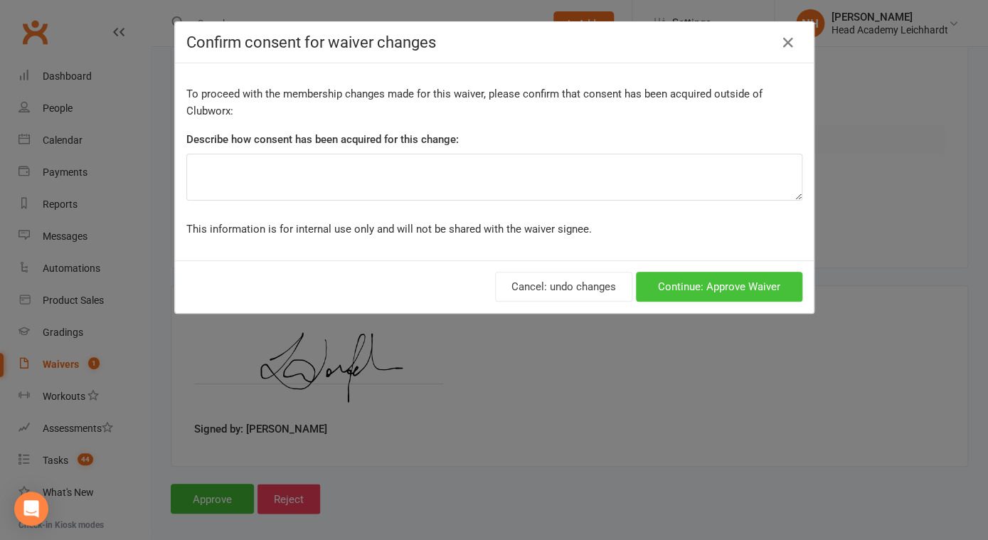
click at [697, 290] on button "Continue: Approve Waiver" at bounding box center [719, 287] width 166 height 30
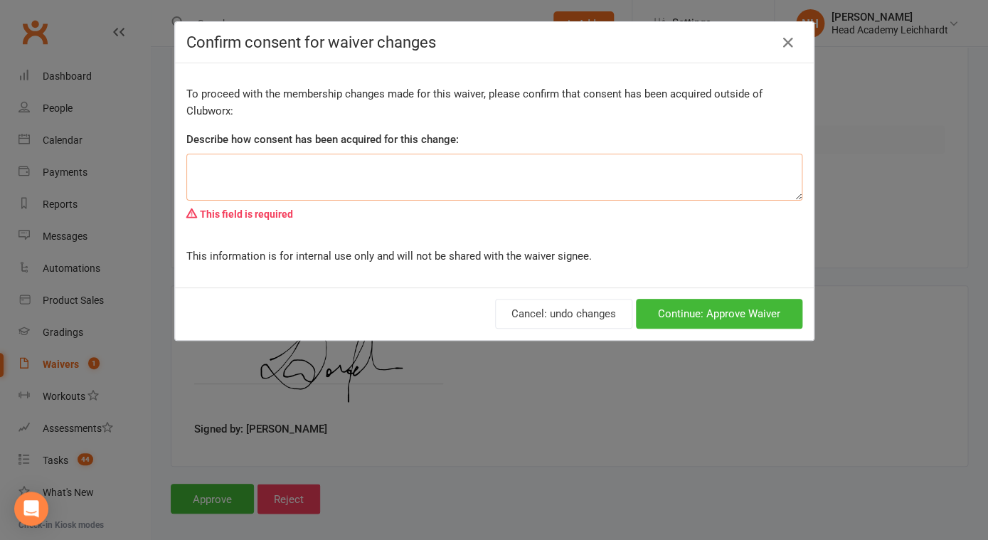
click at [284, 169] on textarea at bounding box center [494, 177] width 616 height 47
type textarea "C"
type textarea "Membership adjusted for prize"
click at [726, 317] on button "Continue: Approve Waiver" at bounding box center [719, 314] width 166 height 30
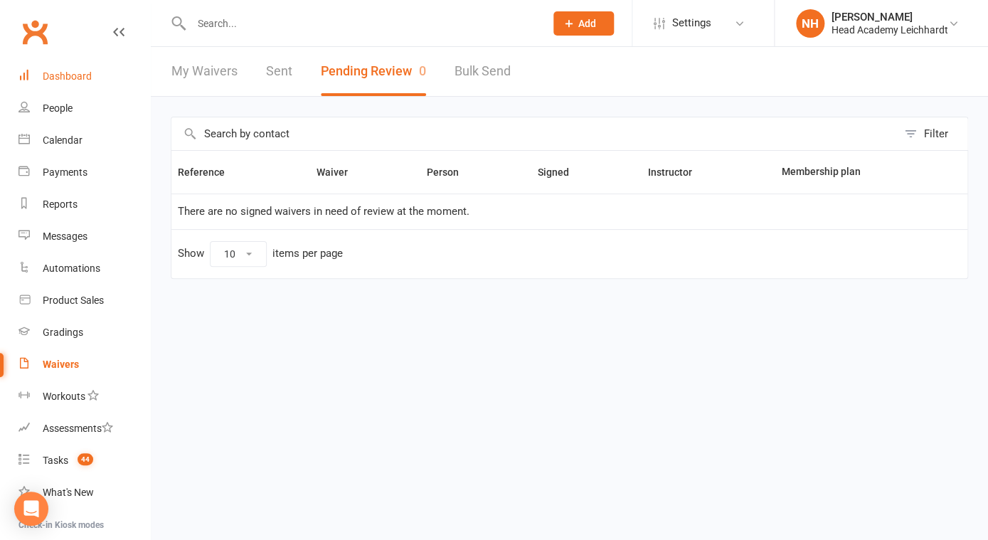
click at [68, 79] on div "Dashboard" at bounding box center [67, 75] width 49 height 11
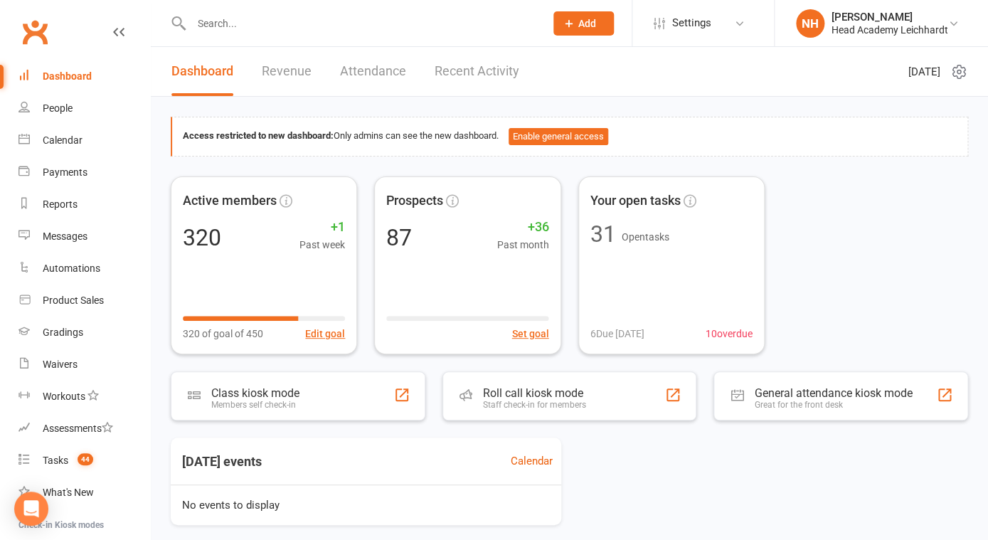
click at [398, 36] on div at bounding box center [353, 23] width 364 height 46
click at [373, 28] on input "text" at bounding box center [361, 24] width 348 height 20
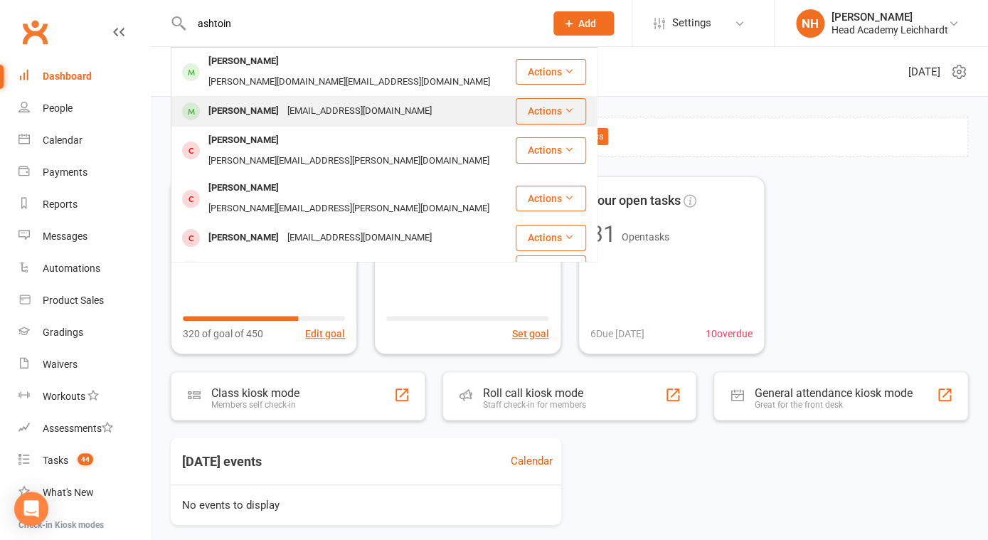
type input "ashtoin"
click at [296, 101] on div "[EMAIL_ADDRESS][DOMAIN_NAME]" at bounding box center [359, 111] width 153 height 21
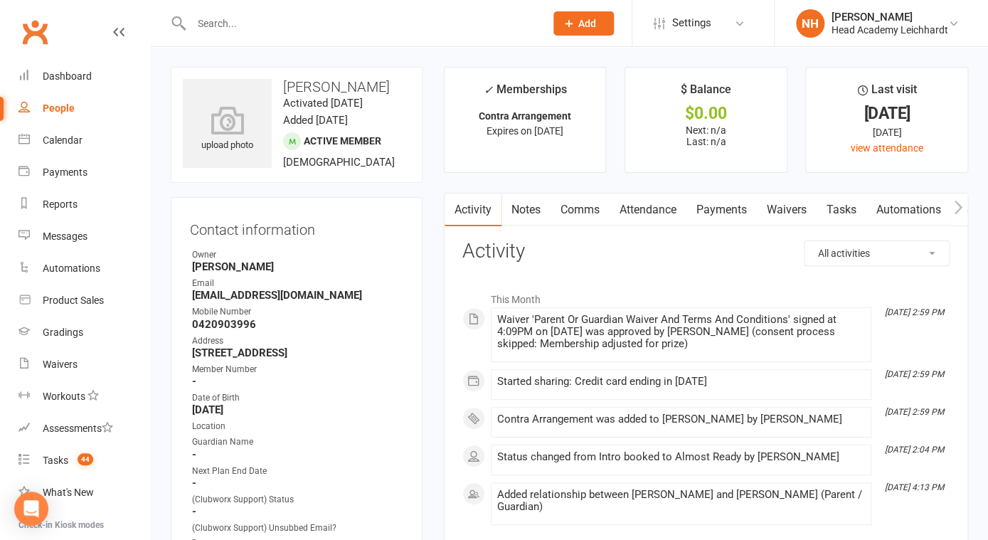
click at [839, 211] on link "Tasks" at bounding box center [842, 209] width 50 height 33
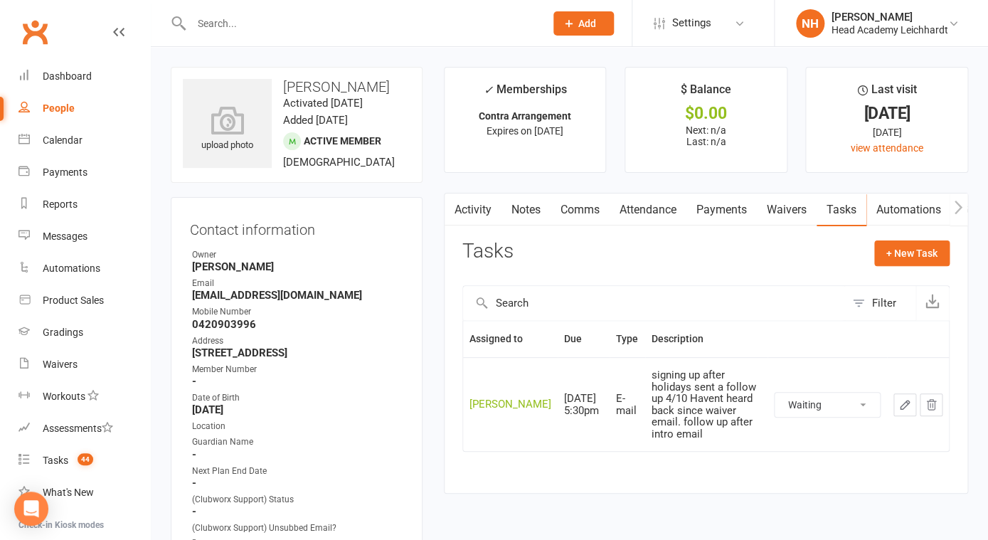
click option "Complete" at bounding box center [0, 0] width 0 height 0
select select "waiting"
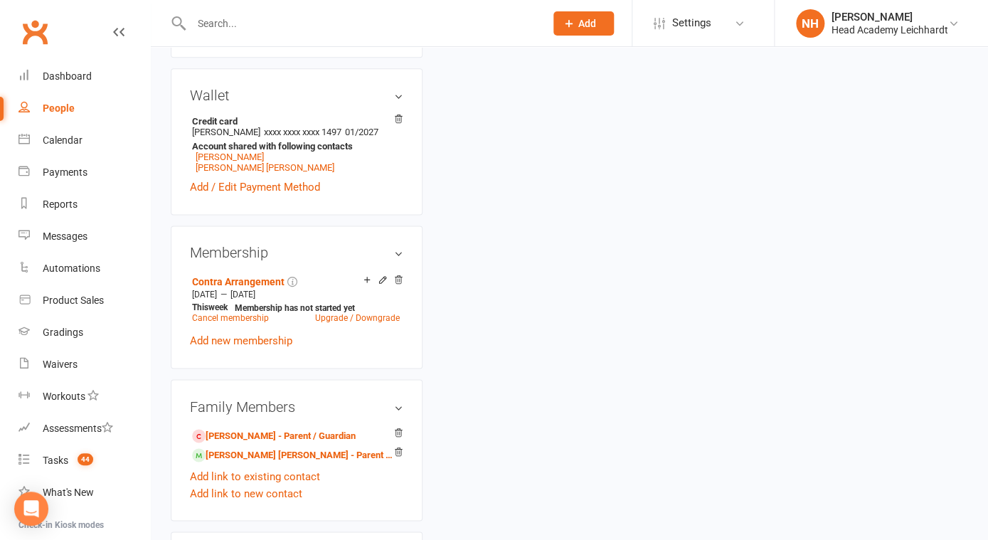
scroll to position [660, 0]
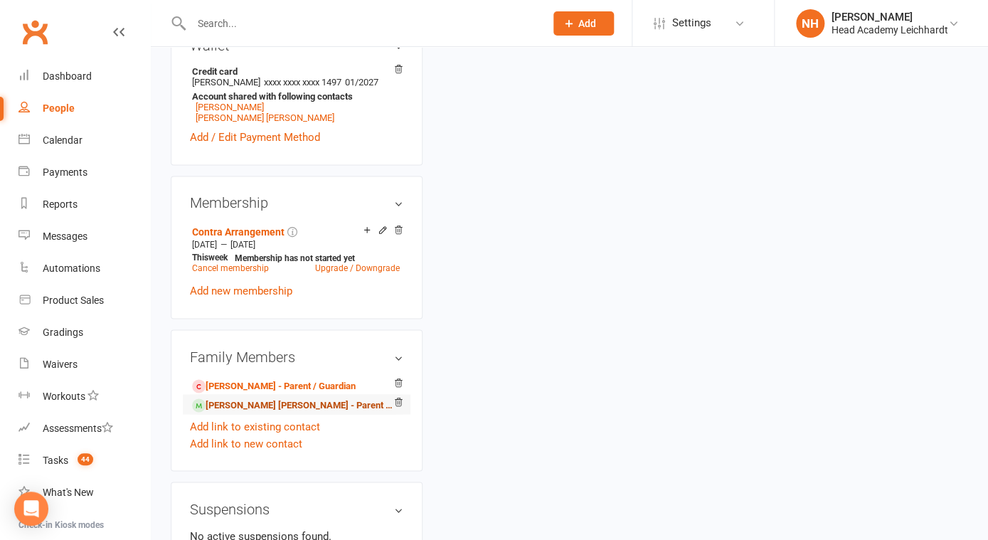
click at [230, 413] on link "[PERSON_NAME] [PERSON_NAME] - Parent / Guardian" at bounding box center [294, 405] width 204 height 15
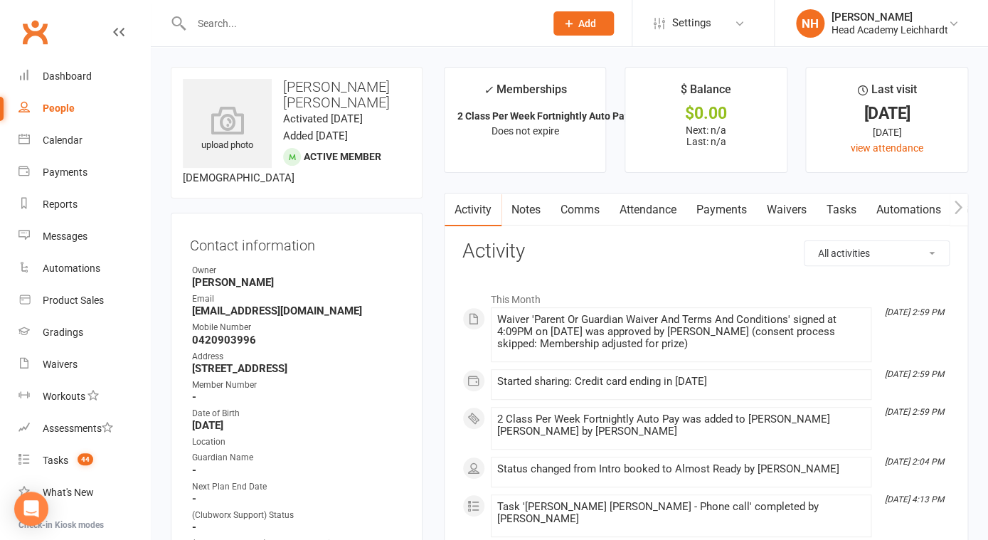
click at [848, 213] on link "Tasks" at bounding box center [842, 209] width 50 height 33
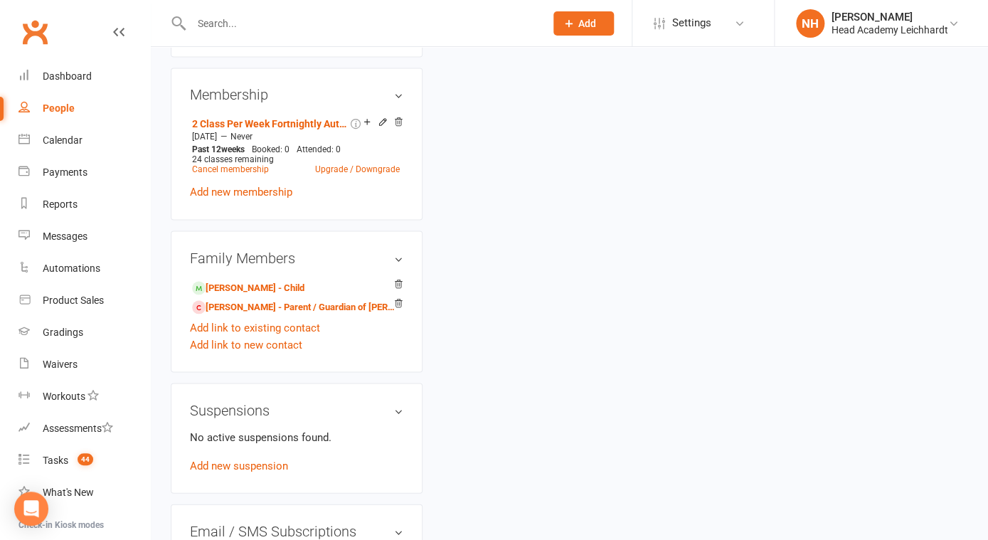
scroll to position [818, 0]
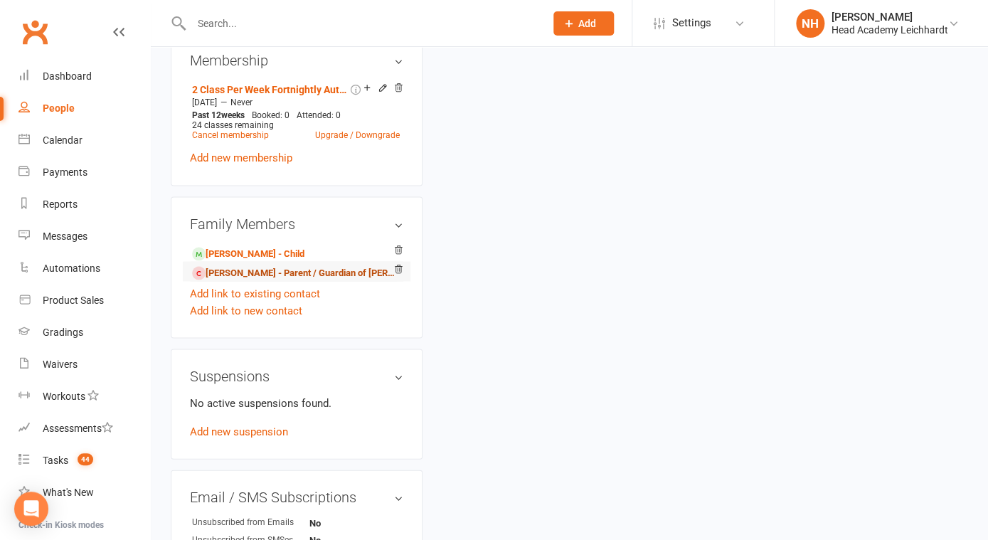
click at [265, 280] on link "[PERSON_NAME] - Parent / Guardian of [PERSON_NAME]" at bounding box center [294, 272] width 204 height 15
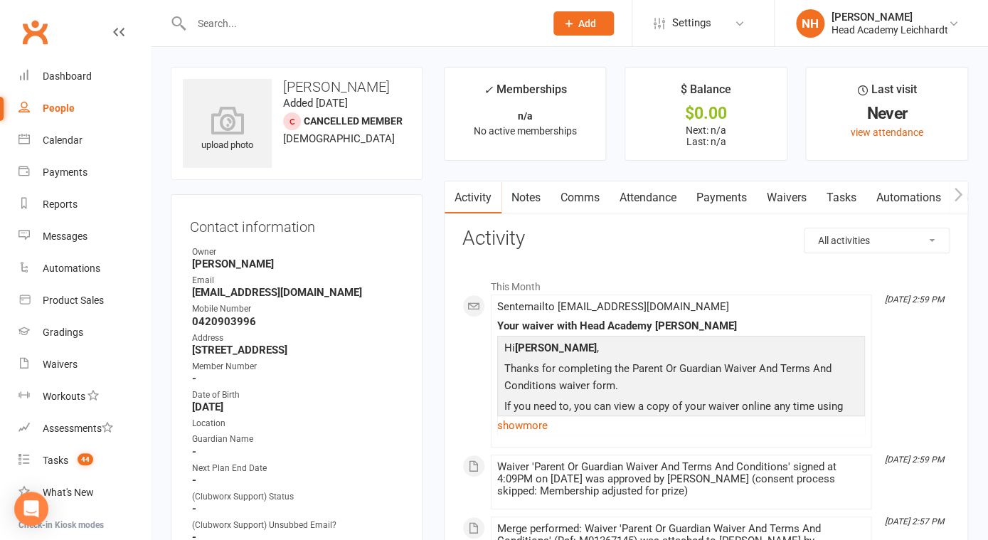
click at [855, 192] on link "Tasks" at bounding box center [842, 197] width 50 height 33
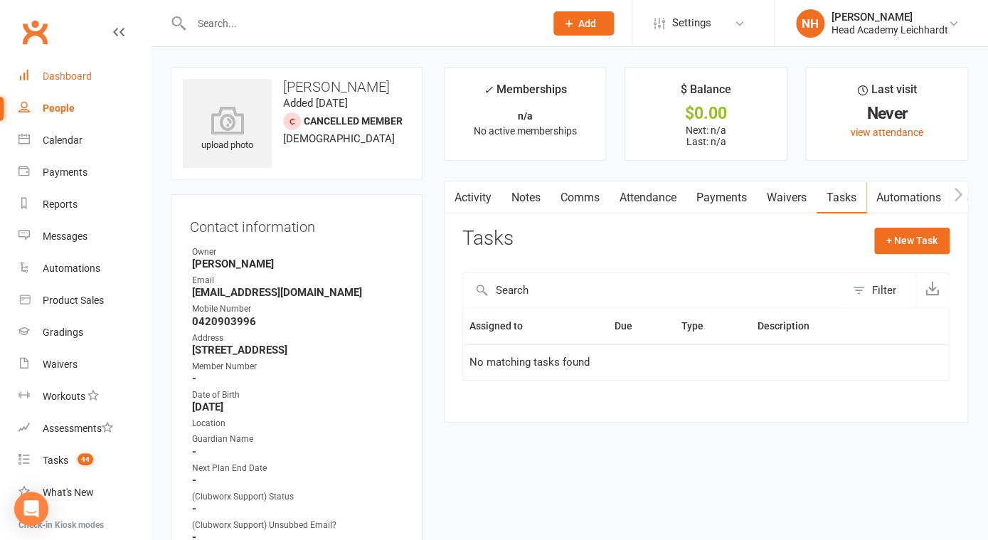
click at [70, 75] on div "Dashboard" at bounding box center [67, 75] width 49 height 11
